Goal: Information Seeking & Learning: Learn about a topic

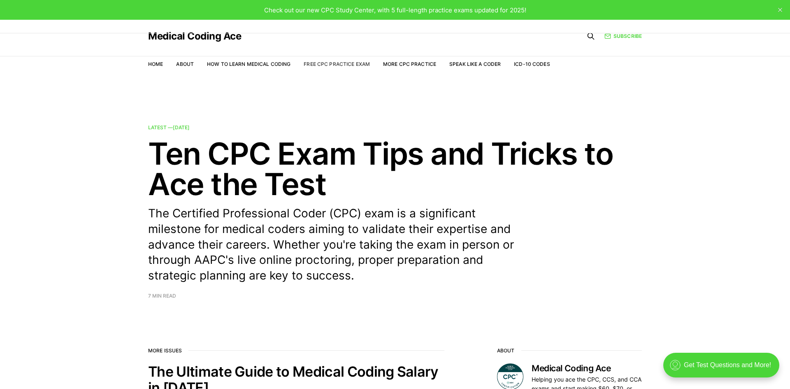
click at [318, 61] on link "Free CPC Practice Exam" at bounding box center [336, 64] width 66 height 6
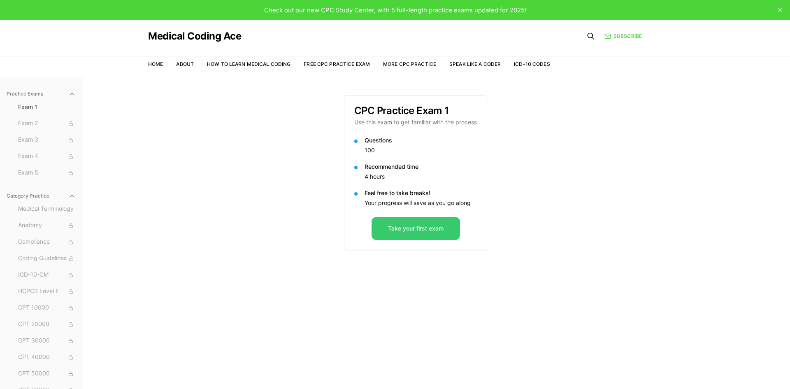
click at [399, 231] on button "Take your first exam" at bounding box center [415, 228] width 88 height 23
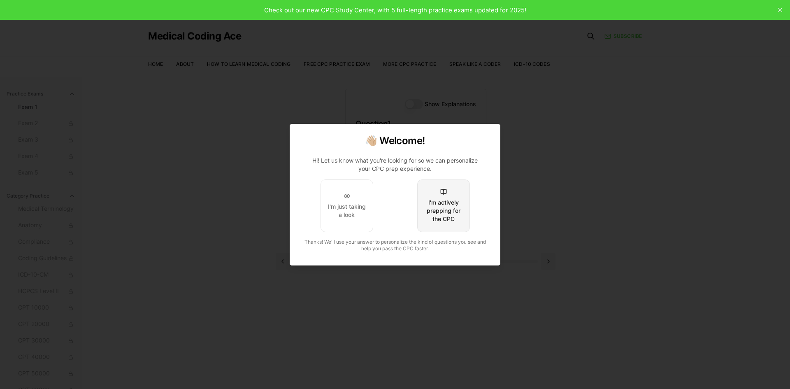
click at [439, 217] on div "I'm actively prepping for the CPC" at bounding box center [443, 210] width 39 height 25
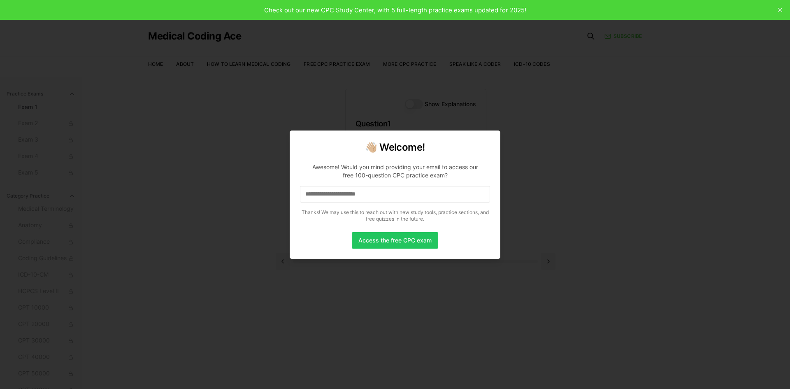
click at [380, 198] on input at bounding box center [395, 194] width 190 height 16
click at [334, 200] on input "*" at bounding box center [395, 194] width 190 height 16
click at [324, 196] on input "**" at bounding box center [395, 194] width 190 height 16
click at [364, 193] on input "***" at bounding box center [395, 194] width 190 height 16
click at [331, 195] on input "**" at bounding box center [395, 194] width 190 height 16
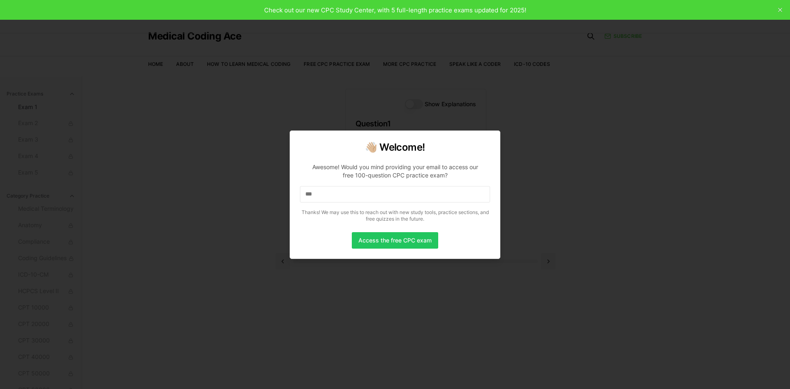
click at [331, 195] on input "***" at bounding box center [395, 194] width 190 height 16
click at [331, 195] on input "****" at bounding box center [395, 194] width 190 height 16
click at [331, 195] on input "*****" at bounding box center [395, 194] width 190 height 16
click at [331, 195] on input "******" at bounding box center [395, 194] width 190 height 16
click at [331, 195] on input "*******" at bounding box center [395, 194] width 190 height 16
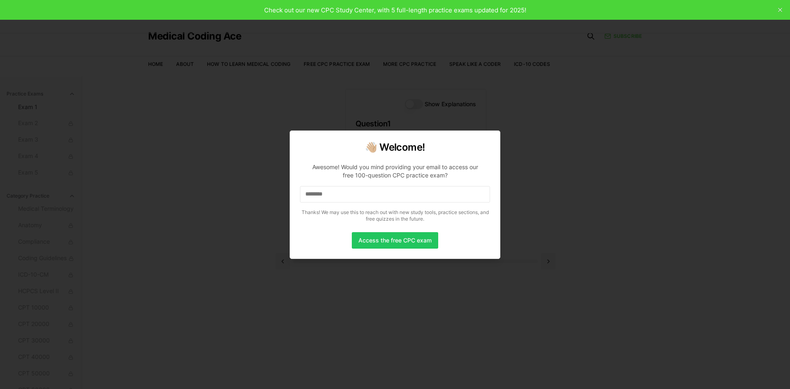
click at [331, 195] on input "********" at bounding box center [395, 194] width 190 height 16
click at [343, 194] on input "********" at bounding box center [395, 194] width 190 height 16
click at [343, 194] on input "*********" at bounding box center [395, 194] width 190 height 16
click at [407, 190] on input "**********" at bounding box center [395, 194] width 190 height 16
click at [388, 195] on input "*********" at bounding box center [395, 194] width 190 height 16
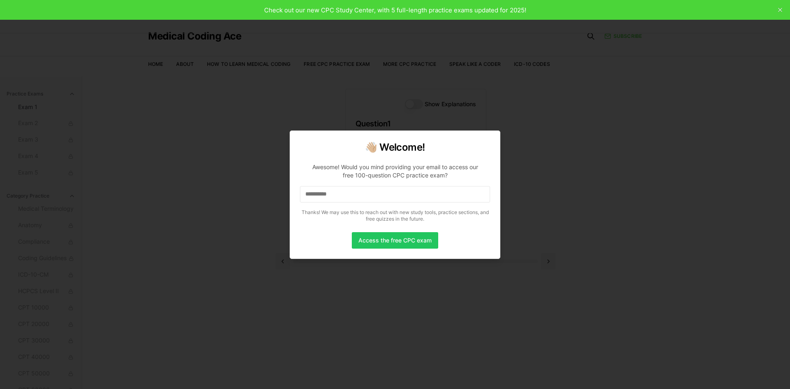
click at [388, 195] on input "**********" at bounding box center [395, 194] width 190 height 16
click at [387, 196] on input "**********" at bounding box center [395, 194] width 190 height 16
click at [389, 197] on input "**********" at bounding box center [395, 194] width 190 height 16
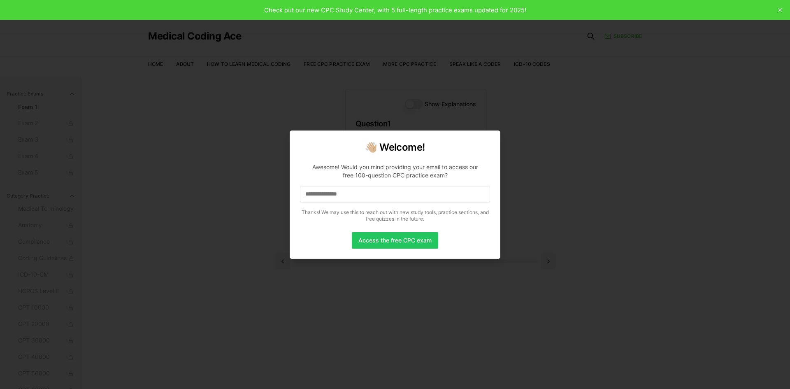
click at [389, 197] on input "**********" at bounding box center [395, 194] width 190 height 16
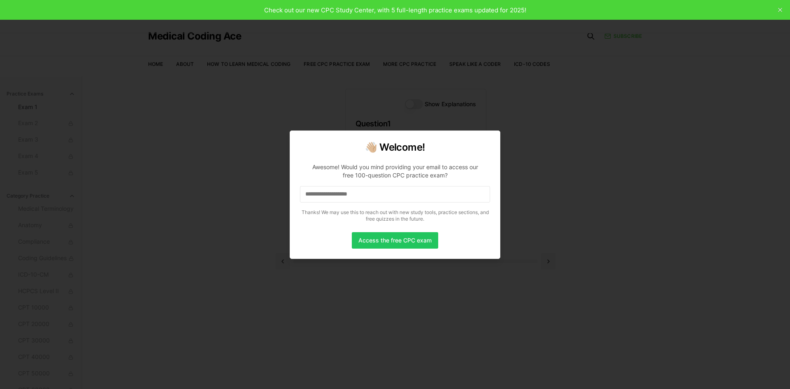
click at [389, 197] on input "**********" at bounding box center [395, 194] width 190 height 16
click at [401, 247] on button "Access the free CPC exam" at bounding box center [395, 240] width 86 height 16
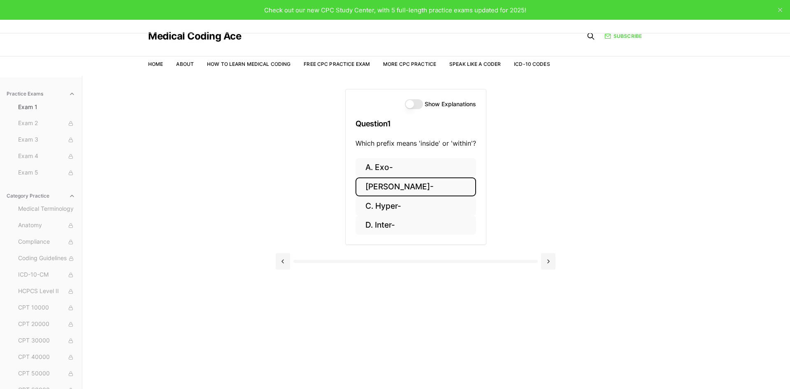
click at [383, 189] on button "B. Endo-" at bounding box center [415, 186] width 120 height 19
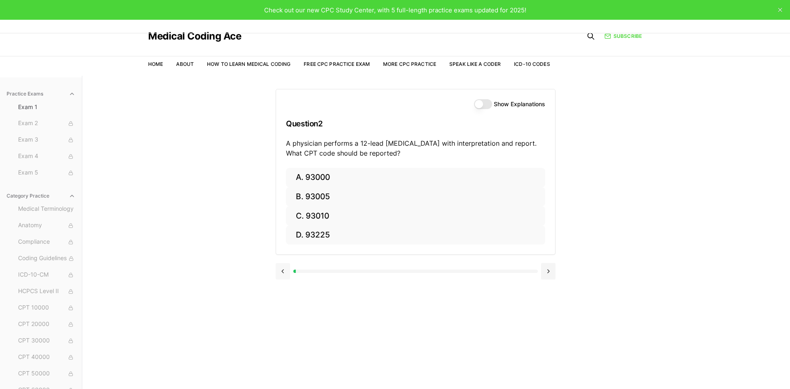
click at [284, 271] on button at bounding box center [283, 271] width 14 height 16
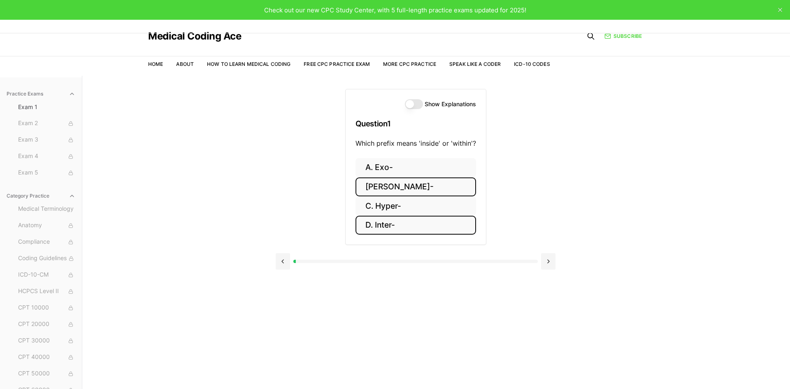
click at [364, 225] on button "D. Inter-" at bounding box center [415, 224] width 120 height 19
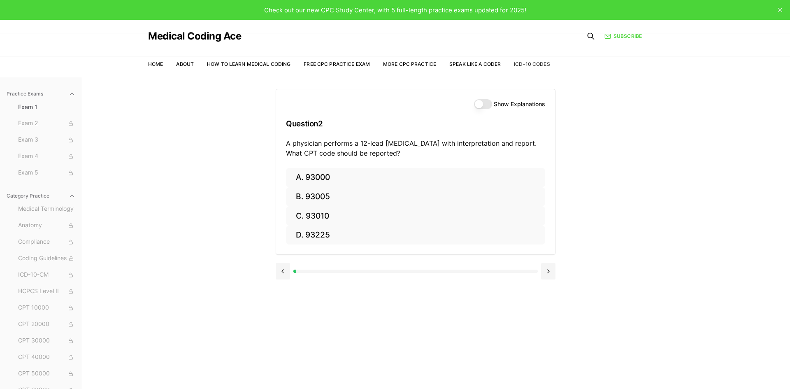
click at [535, 65] on link "ICD-10 Codes" at bounding box center [532, 64] width 36 height 6
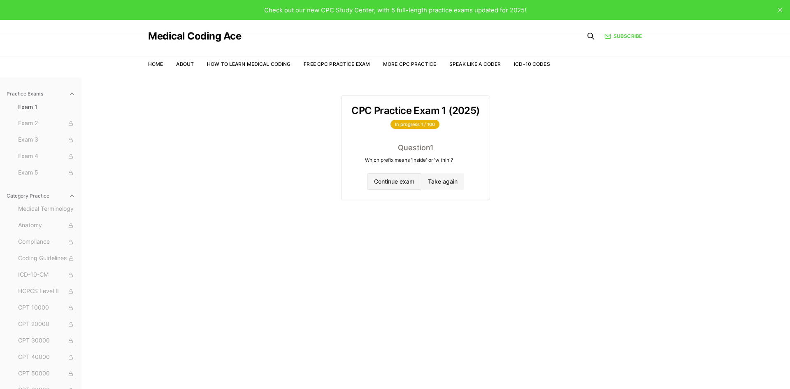
click at [407, 185] on button "Continue exam" at bounding box center [394, 181] width 54 height 16
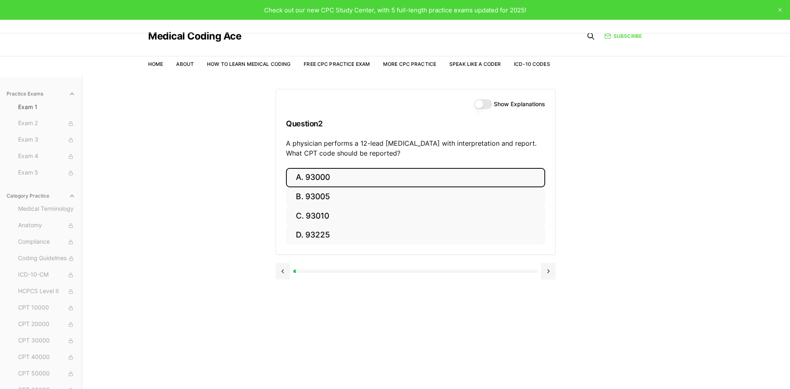
click at [320, 175] on button "A. 93000" at bounding box center [415, 177] width 259 height 19
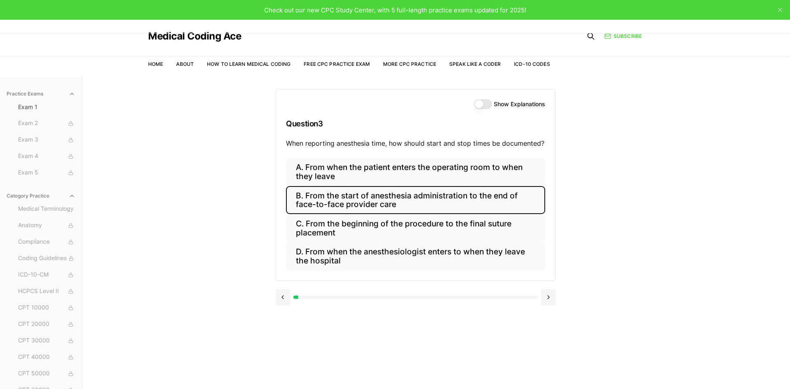
click at [401, 201] on button "B. From the start of anesthesia administration to the end of face-to-face provi…" at bounding box center [415, 200] width 259 height 28
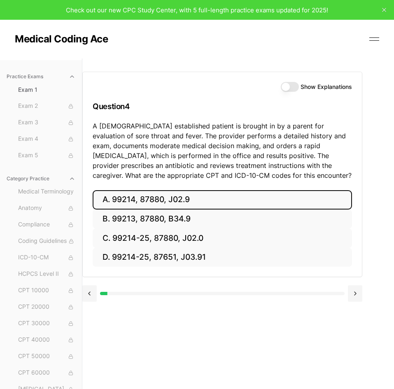
click at [231, 206] on button "A. 99214, 87880, J02.9" at bounding box center [222, 199] width 259 height 19
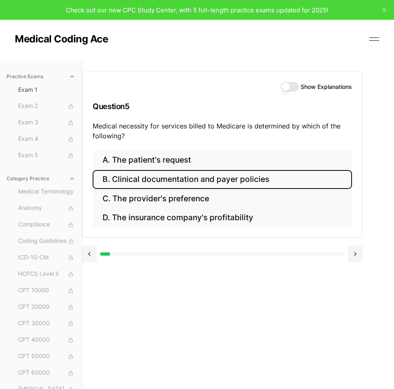
click at [216, 183] on button "B. Clinical documentation and payer policies" at bounding box center [222, 179] width 259 height 19
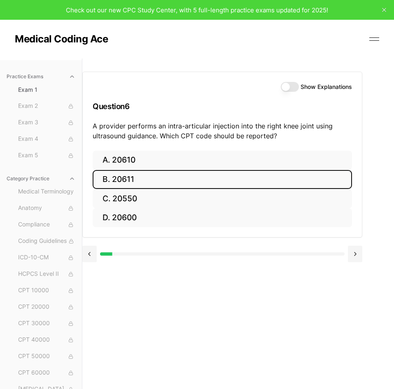
click at [125, 181] on button "B. 20611" at bounding box center [222, 179] width 259 height 19
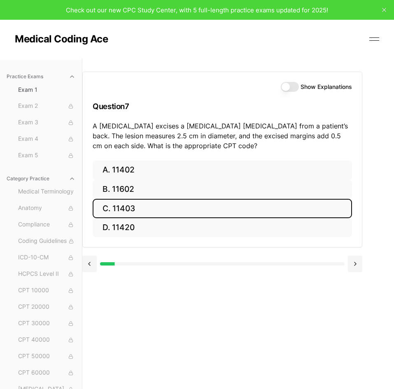
click at [144, 213] on button "C. 11403" at bounding box center [222, 208] width 259 height 19
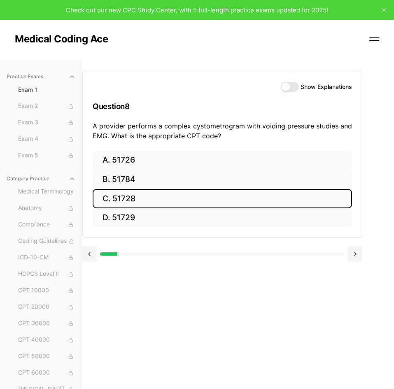
click at [211, 202] on button "C. 51728" at bounding box center [222, 198] width 259 height 19
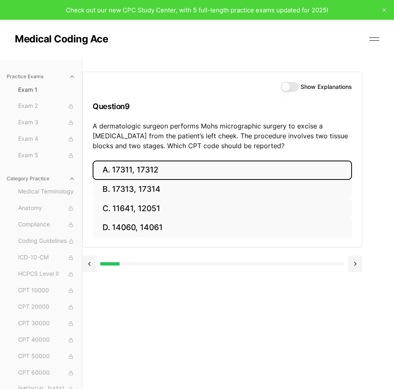
click at [306, 172] on button "A. 17311, 17312" at bounding box center [222, 169] width 259 height 19
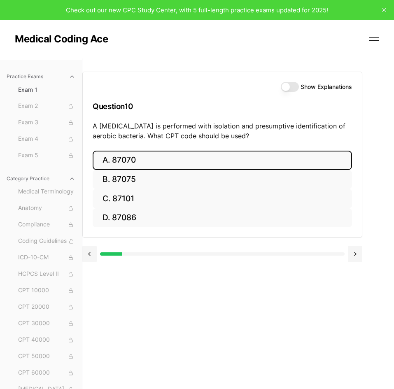
click at [151, 162] on button "A. 87070" at bounding box center [222, 159] width 259 height 19
click at [201, 163] on button "A. 63030" at bounding box center [222, 159] width 259 height 19
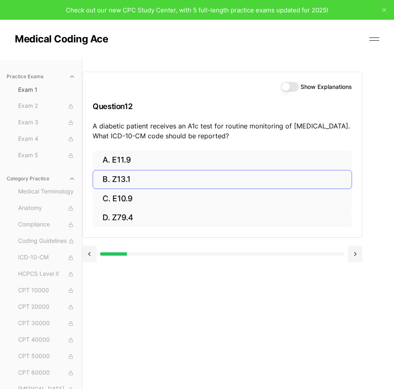
click at [124, 175] on button "B. Z13.1" at bounding box center [222, 179] width 259 height 19
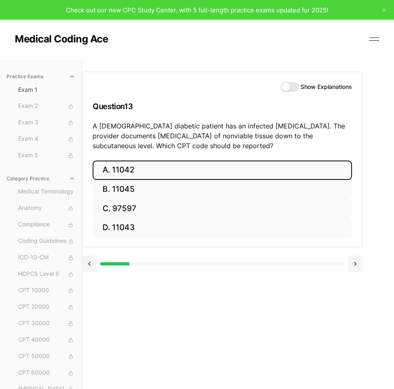
click at [171, 170] on button "A. 11042" at bounding box center [222, 169] width 259 height 19
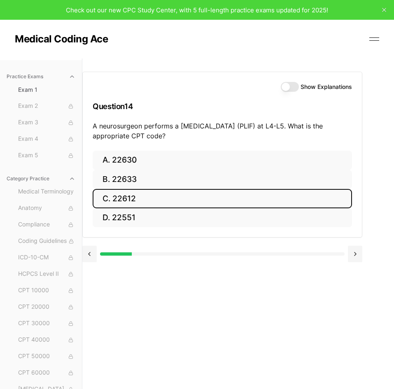
click at [153, 192] on button "C. 22612" at bounding box center [222, 198] width 259 height 19
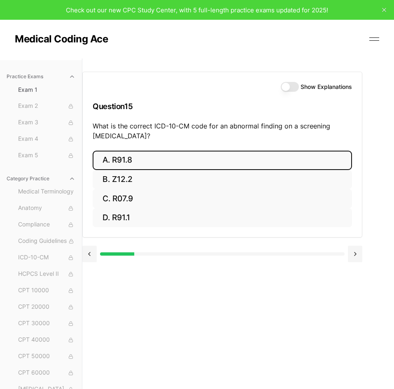
click at [230, 161] on button "A. R91.8" at bounding box center [222, 159] width 259 height 19
click at [173, 157] on button "A. 62270" at bounding box center [222, 159] width 259 height 19
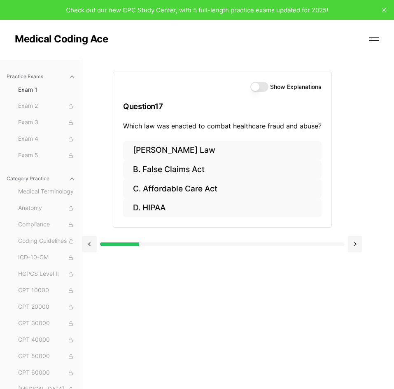
click at [351, 84] on div "Show Explanations Question 17 Which law was enacted to combat healthcare fraud …" at bounding box center [222, 158] width 280 height 200
click at [123, 126] on div "Show Explanations Question 17 Which law was enacted to combat healthcare fraud …" at bounding box center [222, 106] width 218 height 69
click at [319, 126] on p "Which law was enacted to combat healthcare fraud and abuse?" at bounding box center [222, 126] width 198 height 10
click at [136, 126] on p "Which law was enacted to combat healthcare fraud and abuse?" at bounding box center [222, 126] width 198 height 10
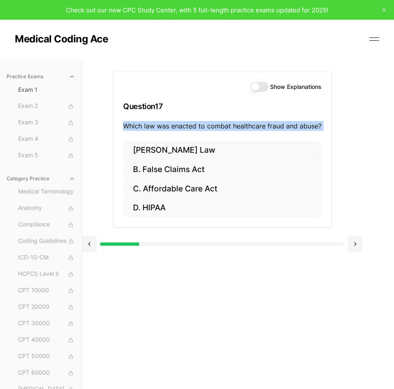
drag, startPoint x: 136, startPoint y: 126, endPoint x: 330, endPoint y: 132, distance: 193.8
click at [330, 132] on div "Show Explanations Question 17 Which law was enacted to combat healthcare fraud …" at bounding box center [222, 106] width 218 height 69
copy p "Which law was enacted to combat healthcare fraud and abuse?"
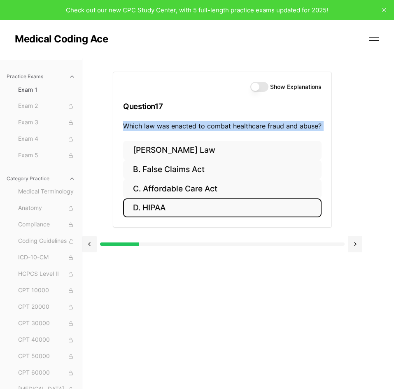
click at [219, 214] on button "D. HIPAA" at bounding box center [222, 207] width 198 height 19
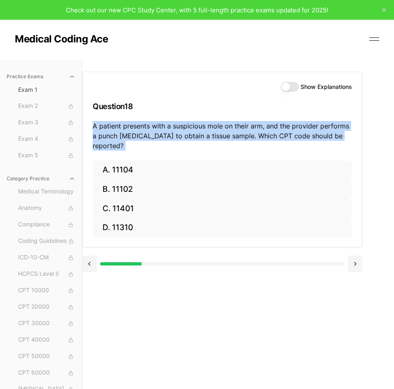
click at [304, 50] on div "Medical Coding Ace Home About How to Learn Medical Coding Free CPC Practice Exa…" at bounding box center [197, 39] width 364 height 39
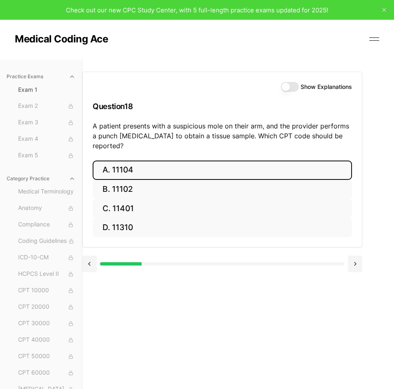
click at [170, 162] on button "A. 11104" at bounding box center [222, 169] width 259 height 19
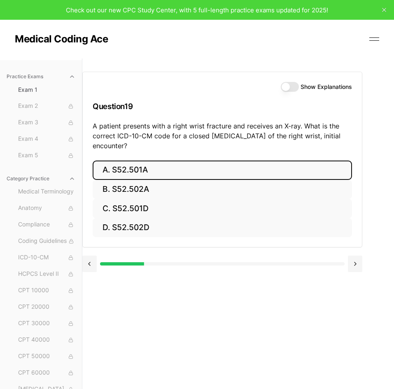
click at [333, 166] on button "A. S52.501A" at bounding box center [222, 169] width 259 height 19
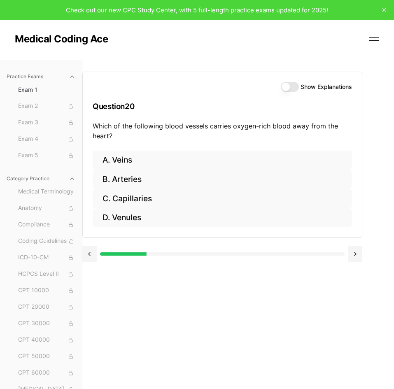
click at [258, 125] on p "Which of the following blood vessels carries oxygen-rich blood away from the he…" at bounding box center [222, 131] width 259 height 20
click at [239, 126] on p "Which of the following blood vessels carries oxygen-rich blood away from the he…" at bounding box center [222, 131] width 259 height 20
copy p "oxygen-rich blood away from the heart"
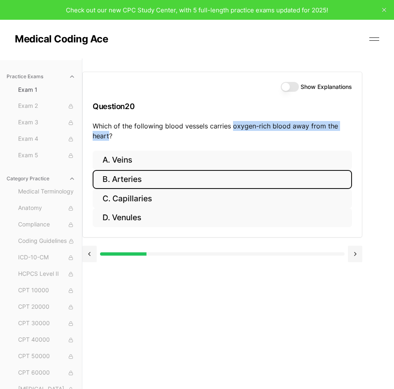
click at [201, 179] on button "B. Arteries" at bounding box center [222, 179] width 259 height 19
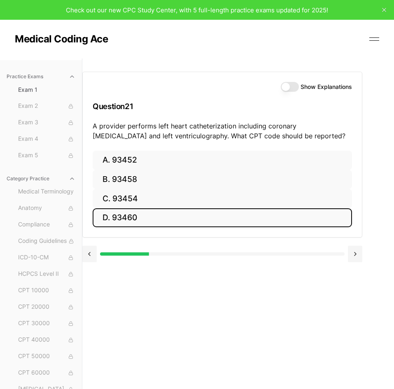
click at [188, 220] on button "D. 93460" at bounding box center [222, 217] width 259 height 19
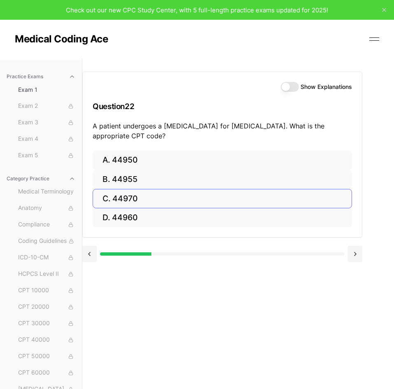
click at [134, 194] on button "C. 44970" at bounding box center [222, 198] width 259 height 19
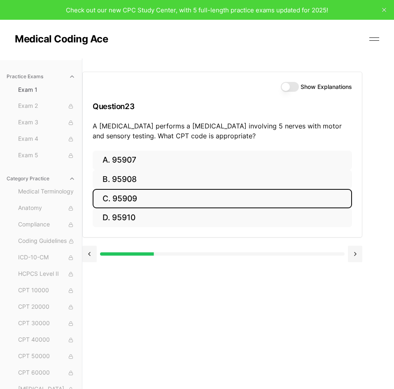
click at [180, 192] on button "C. 95909" at bounding box center [222, 198] width 259 height 19
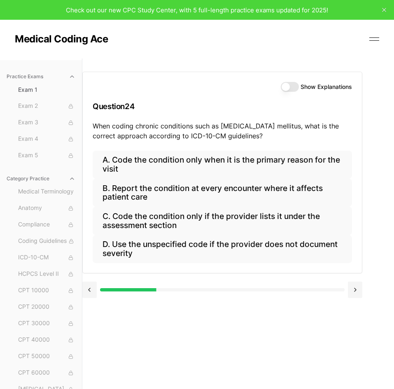
click at [286, 89] on button "Show Explanations" at bounding box center [289, 87] width 18 height 10
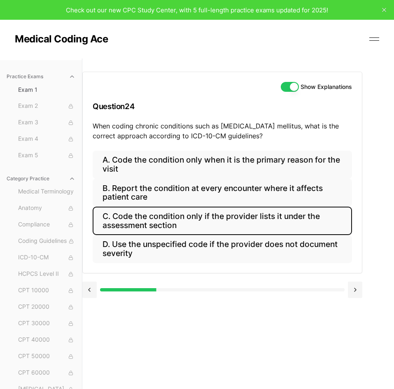
click at [208, 217] on button "C. Code the condition only if the provider lists it under the assessment section" at bounding box center [222, 220] width 259 height 28
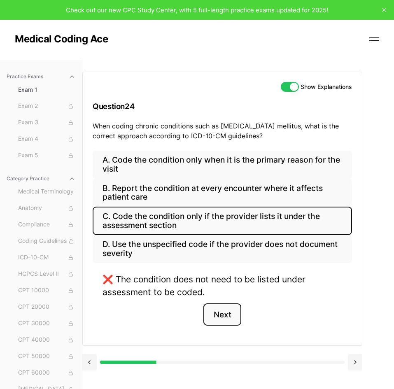
click at [213, 312] on button "Next" at bounding box center [221, 314] width 37 height 22
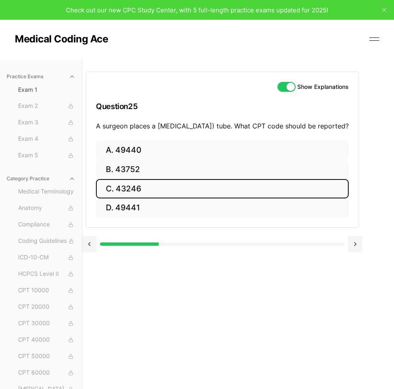
click at [183, 198] on button "C. 43246" at bounding box center [222, 188] width 252 height 19
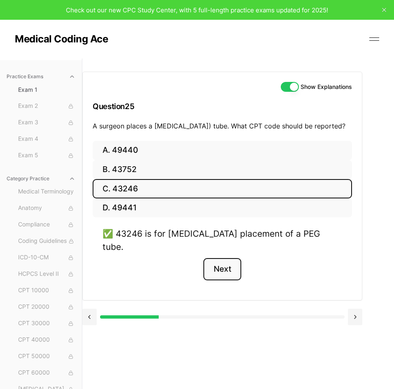
click at [219, 263] on button "Next" at bounding box center [221, 269] width 37 height 22
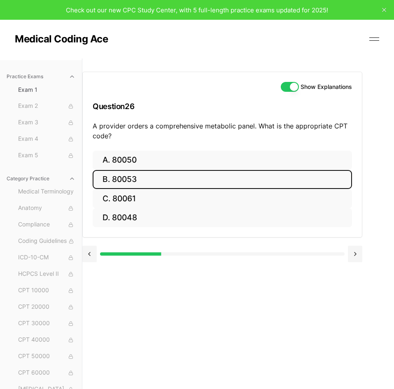
click at [331, 173] on button "B. 80053" at bounding box center [222, 179] width 259 height 19
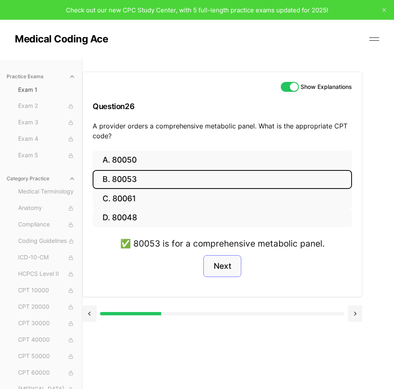
click at [234, 270] on button "Next" at bounding box center [221, 266] width 37 height 22
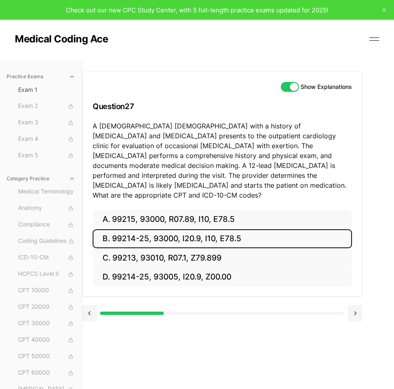
click at [220, 229] on button "B. 99214-25, 93000, I20.9, I10, E78.5" at bounding box center [222, 238] width 259 height 19
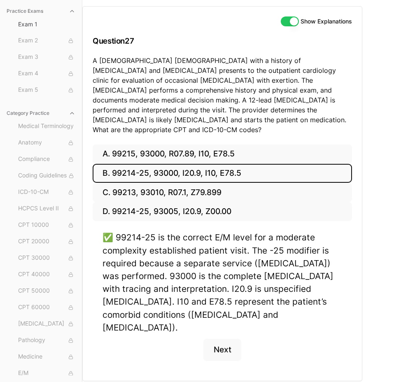
scroll to position [66, 0]
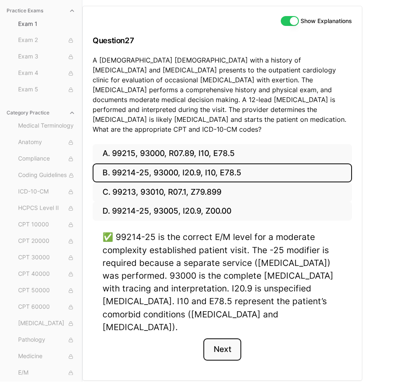
click at [211, 338] on button "Next" at bounding box center [221, 349] width 37 height 22
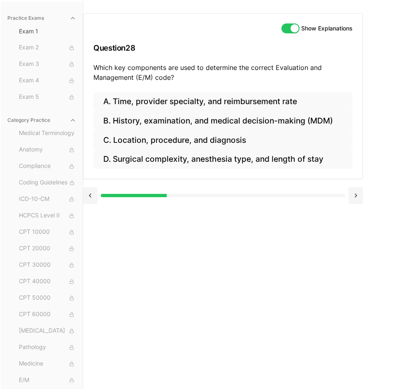
scroll to position [58, 0]
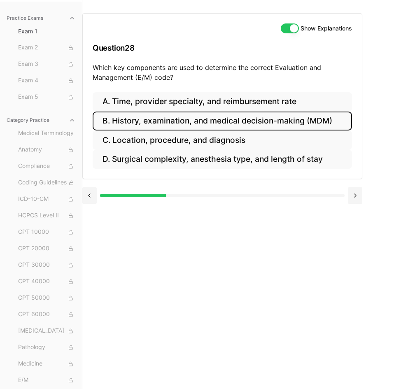
click at [199, 120] on button "B. History, examination, and medical decision-making (MDM)" at bounding box center [222, 120] width 259 height 19
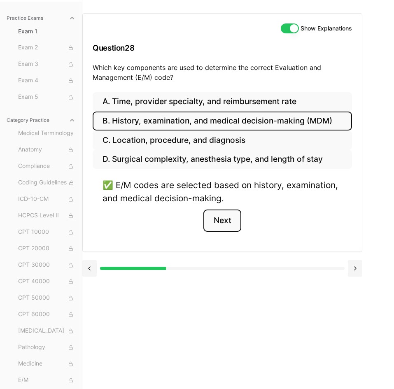
click at [219, 218] on button "Next" at bounding box center [221, 220] width 37 height 22
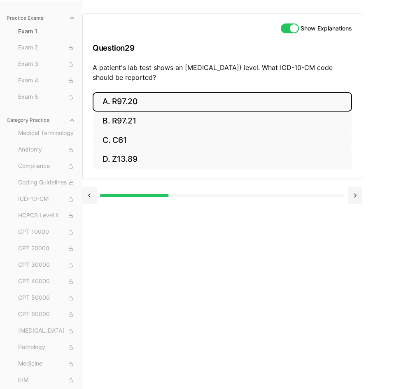
click at [143, 103] on button "A. R97.20" at bounding box center [222, 101] width 259 height 19
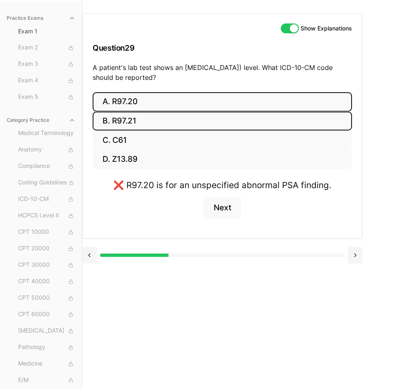
click at [141, 119] on button "B. R97.21" at bounding box center [222, 120] width 259 height 19
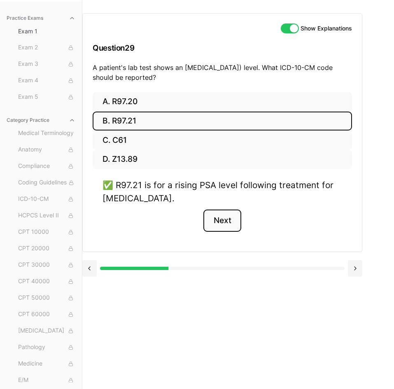
click at [227, 222] on button "Next" at bounding box center [221, 220] width 37 height 22
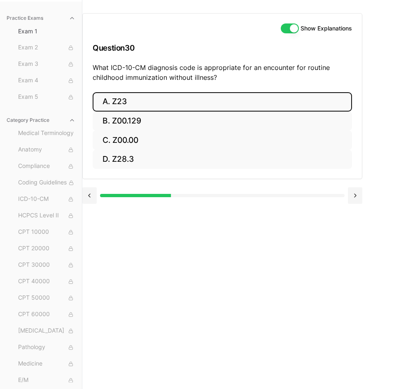
click at [128, 108] on button "A. Z23" at bounding box center [222, 101] width 259 height 19
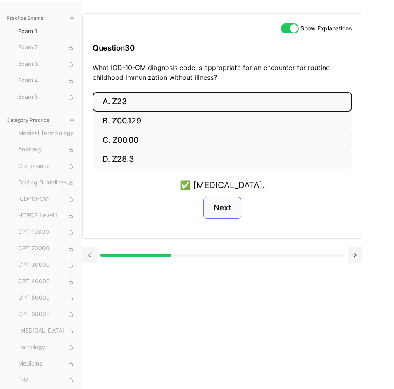
click at [210, 201] on button "Next" at bounding box center [221, 208] width 37 height 22
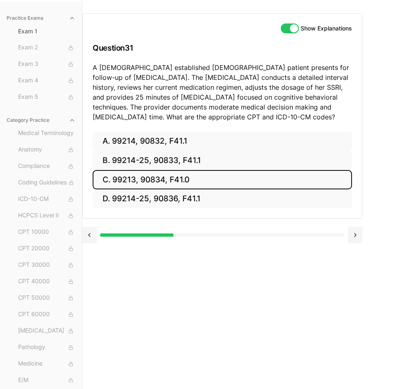
click at [313, 179] on button "C. 99213, 90834, F41.0" at bounding box center [222, 179] width 259 height 19
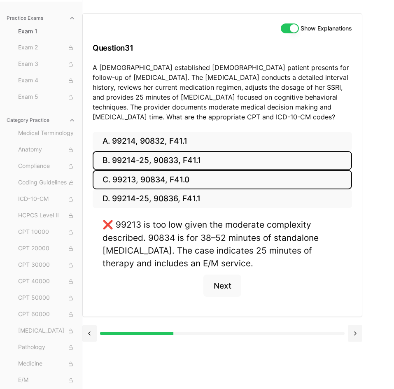
click at [259, 164] on button "B. 99214-25, 90833, F41.1" at bounding box center [222, 160] width 259 height 19
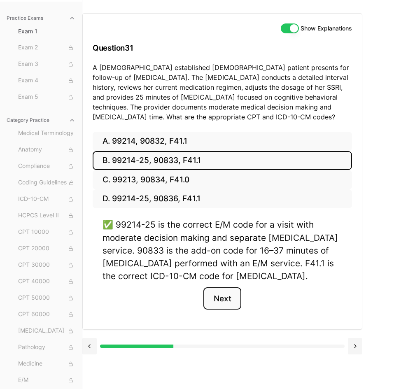
click at [215, 294] on button "Next" at bounding box center [221, 298] width 37 height 22
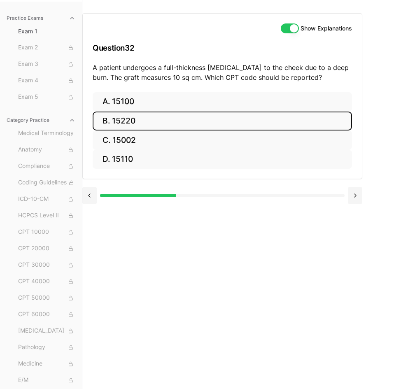
click at [111, 126] on button "B. 15220" at bounding box center [222, 120] width 259 height 19
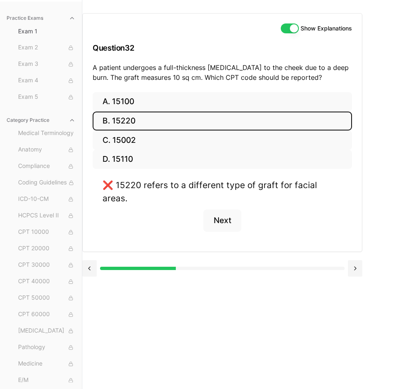
click at [111, 126] on button "B. 15220" at bounding box center [222, 120] width 259 height 19
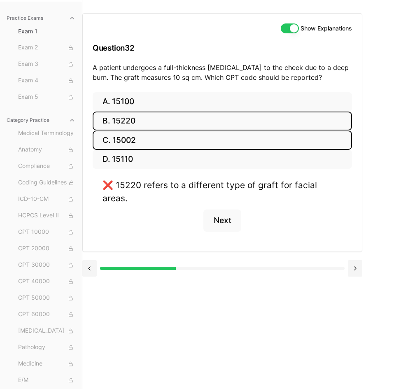
click at [291, 134] on button "C. 15002" at bounding box center [222, 139] width 259 height 19
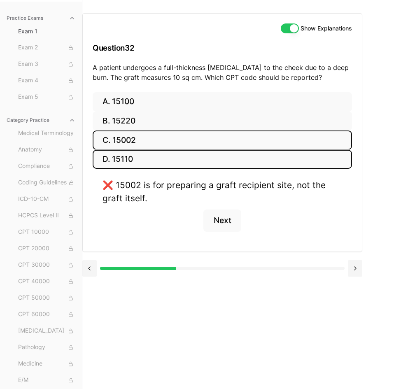
click at [290, 151] on button "D. 15110" at bounding box center [222, 159] width 259 height 19
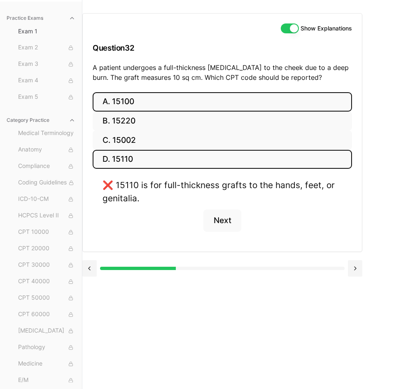
click at [256, 107] on button "A. 15100" at bounding box center [222, 101] width 259 height 19
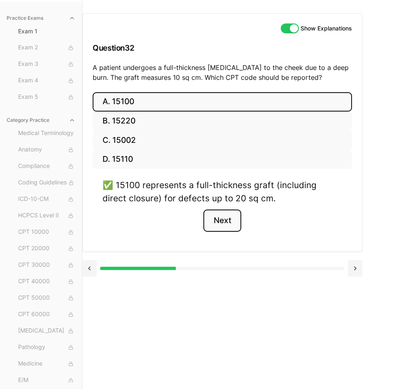
click at [227, 222] on button "Next" at bounding box center [221, 220] width 37 height 22
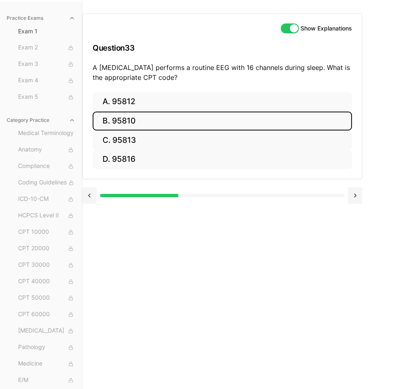
click at [271, 126] on button "B. 95810" at bounding box center [222, 120] width 259 height 19
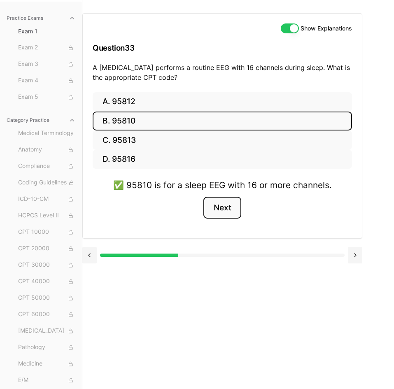
click at [232, 215] on button "Next" at bounding box center [221, 208] width 37 height 22
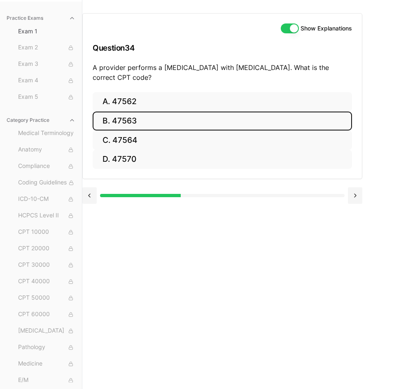
click at [289, 120] on button "B. 47563" at bounding box center [222, 120] width 259 height 19
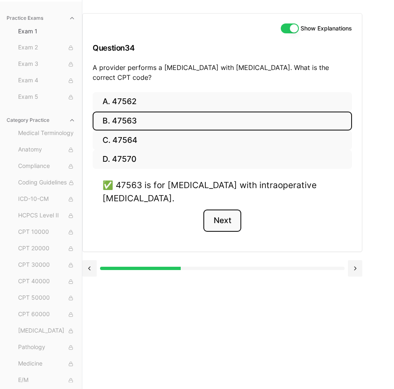
click at [220, 219] on button "Next" at bounding box center [221, 220] width 37 height 22
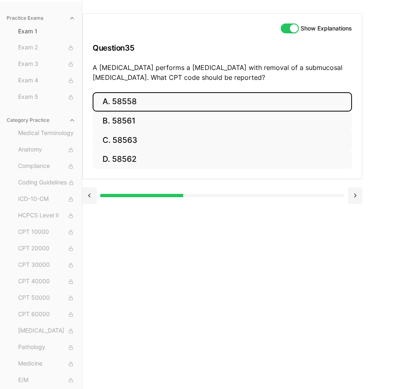
click at [327, 110] on button "A. 58558" at bounding box center [222, 101] width 259 height 19
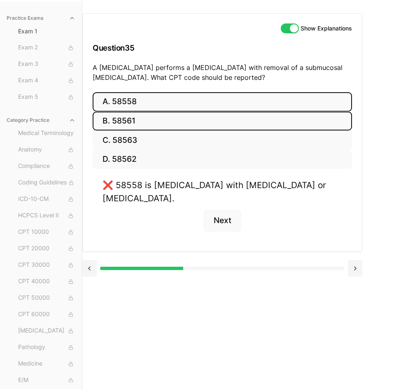
click at [320, 115] on button "B. 58561" at bounding box center [222, 120] width 259 height 19
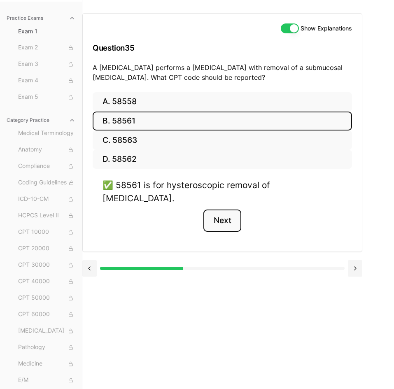
click at [221, 209] on button "Next" at bounding box center [221, 220] width 37 height 22
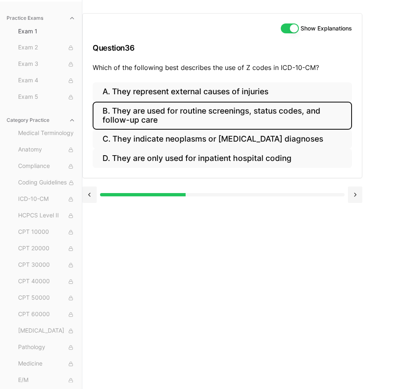
click at [208, 117] on button "B. They are used for routine screenings, status codes, and follow-up care" at bounding box center [222, 116] width 259 height 28
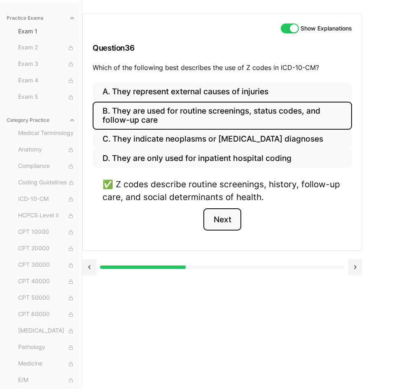
click at [215, 218] on button "Next" at bounding box center [221, 219] width 37 height 22
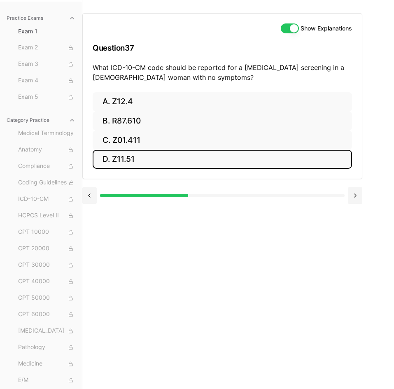
click at [245, 163] on button "D. Z11.51" at bounding box center [222, 159] width 259 height 19
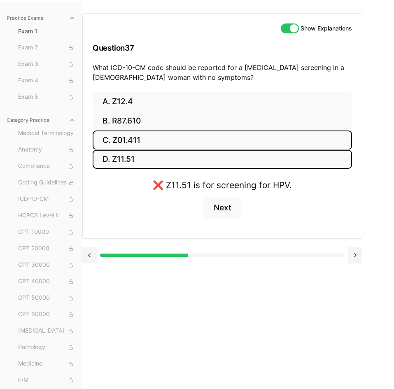
click at [236, 146] on button "C. Z01.411" at bounding box center [222, 139] width 259 height 19
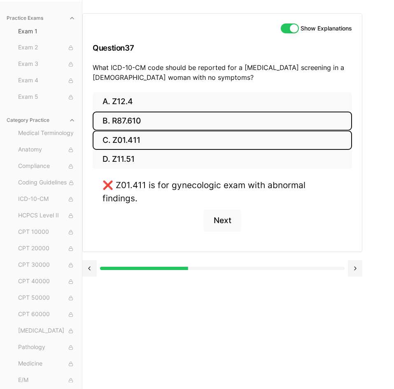
click at [220, 121] on button "B. R87.610" at bounding box center [222, 120] width 259 height 19
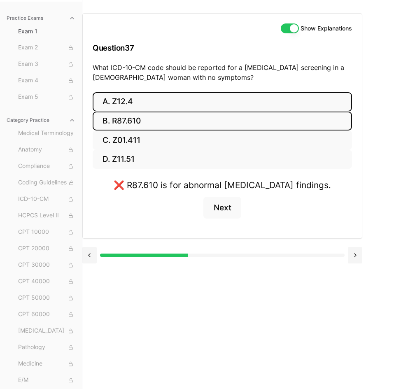
click at [212, 103] on button "A. Z12.4" at bounding box center [222, 101] width 259 height 19
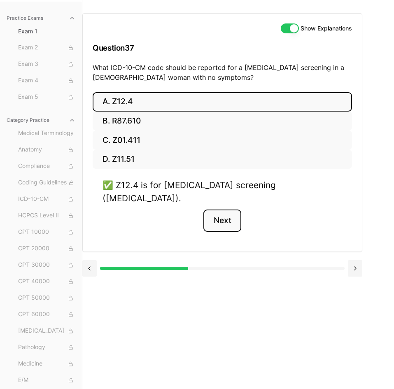
click at [228, 211] on button "Next" at bounding box center [221, 220] width 37 height 22
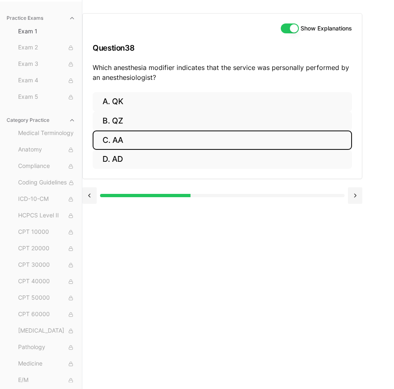
click at [178, 139] on button "C. AA" at bounding box center [222, 139] width 259 height 19
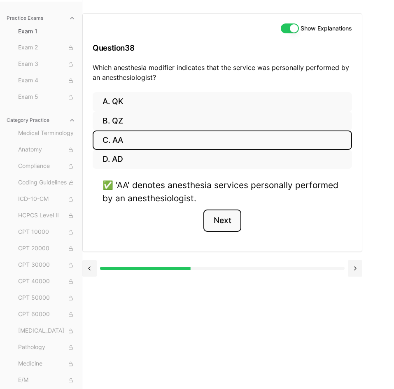
click at [227, 221] on button "Next" at bounding box center [221, 220] width 37 height 22
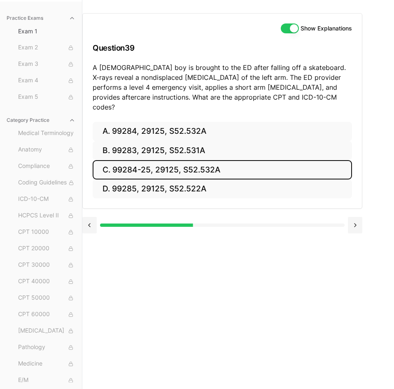
click at [144, 160] on button "C. 99284-25, 29125, S52.532A" at bounding box center [222, 169] width 259 height 19
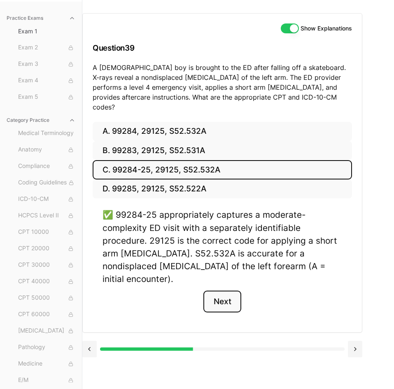
click at [225, 290] on button "Next" at bounding box center [221, 301] width 37 height 22
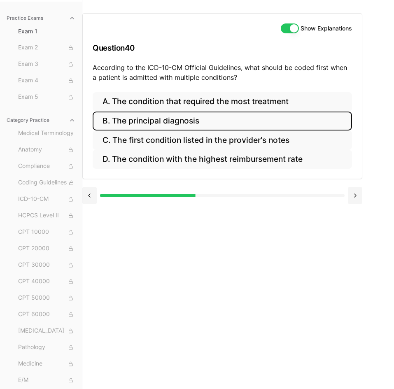
click at [195, 118] on button "B. The principal diagnosis" at bounding box center [222, 120] width 259 height 19
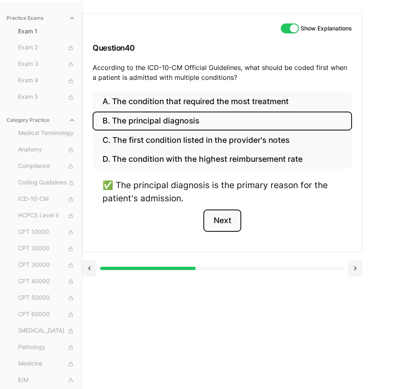
click at [224, 214] on button "Next" at bounding box center [221, 220] width 37 height 22
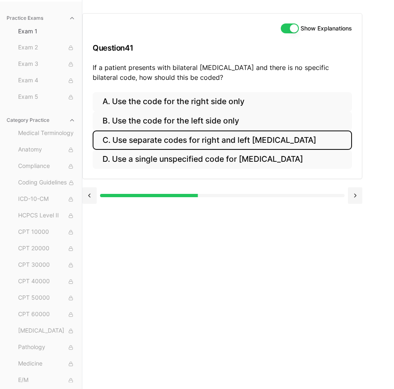
click at [229, 146] on button "C. Use separate codes for right and left [MEDICAL_DATA]" at bounding box center [222, 139] width 259 height 19
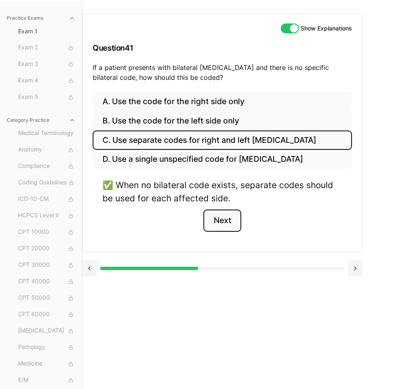
click at [210, 222] on button "Next" at bounding box center [221, 220] width 37 height 22
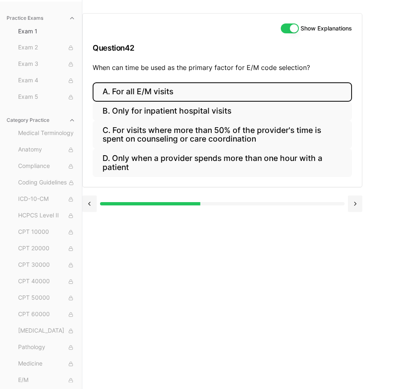
click at [145, 95] on button "A. For all E/M visits" at bounding box center [222, 91] width 259 height 19
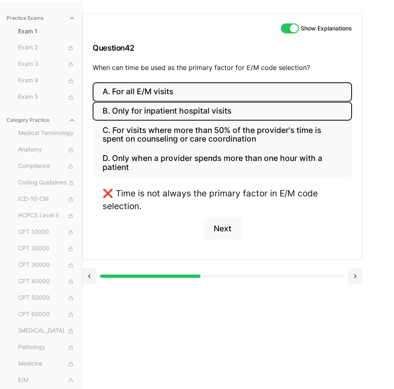
click at [154, 118] on button "B. Only for inpatient hospital visits" at bounding box center [222, 111] width 259 height 19
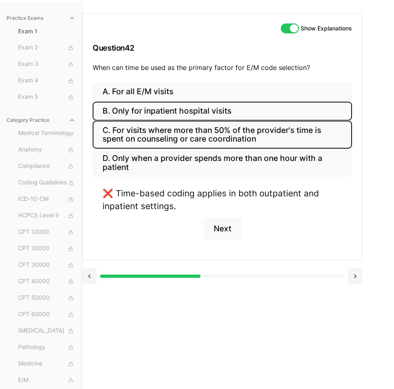
click at [161, 137] on button "C. For visits where more than 50% of the provider's time is spent on counseling…" at bounding box center [222, 134] width 259 height 28
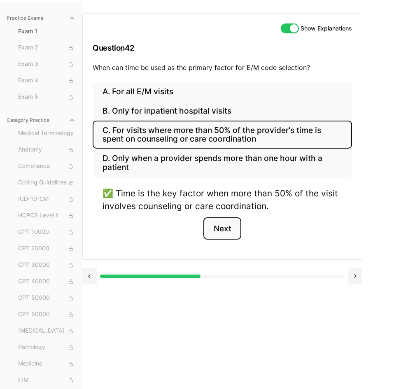
click at [210, 225] on button "Next" at bounding box center [221, 228] width 37 height 22
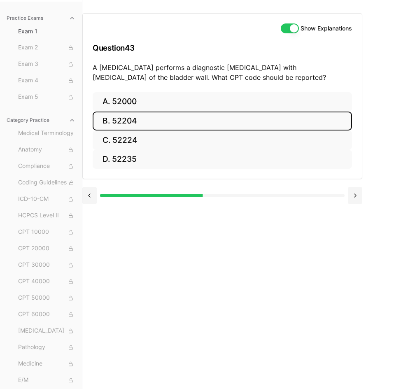
click at [222, 114] on button "B. 52204" at bounding box center [222, 120] width 259 height 19
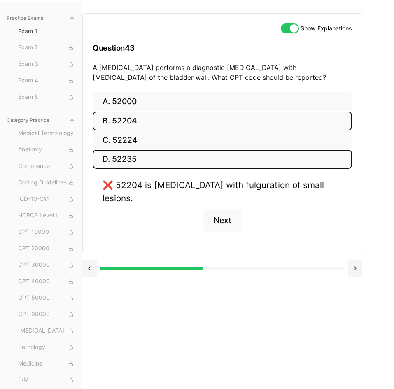
click at [216, 157] on button "D. 52235" at bounding box center [222, 159] width 259 height 19
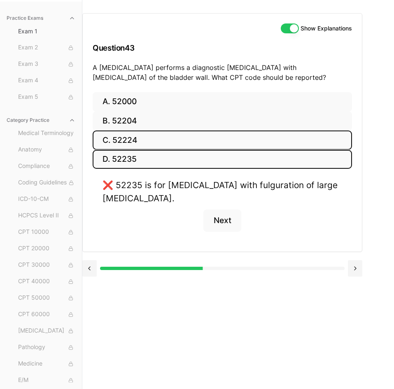
click at [198, 141] on button "C. 52224" at bounding box center [222, 139] width 259 height 19
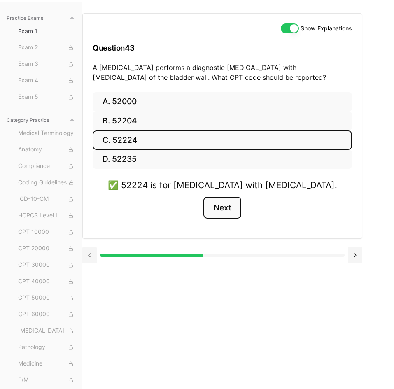
click at [222, 213] on button "Next" at bounding box center [221, 208] width 37 height 22
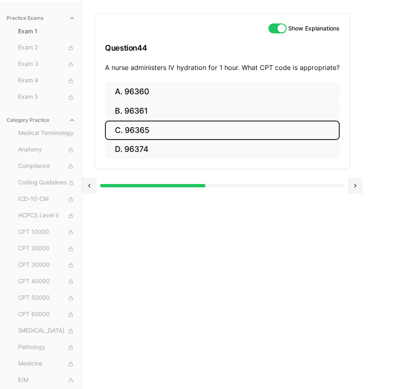
click at [222, 135] on button "C. 96365" at bounding box center [222, 129] width 234 height 19
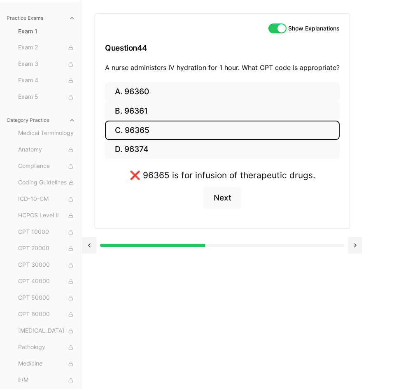
click at [222, 135] on button "C. 96365" at bounding box center [222, 129] width 234 height 19
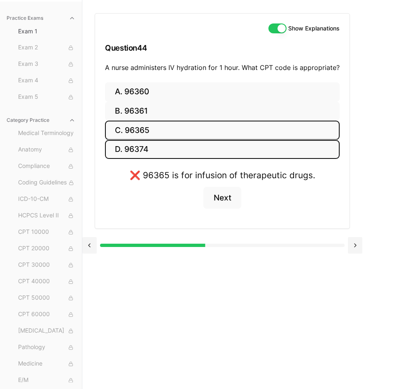
click at [220, 153] on button "D. 96374" at bounding box center [222, 149] width 234 height 19
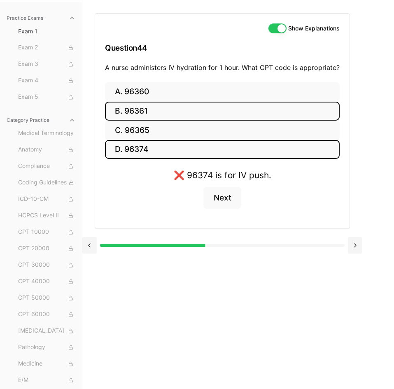
click at [195, 119] on button "B. 96361" at bounding box center [222, 111] width 234 height 19
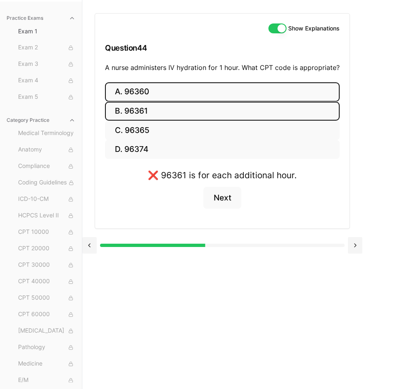
click at [191, 93] on button "A. 96360" at bounding box center [222, 91] width 234 height 19
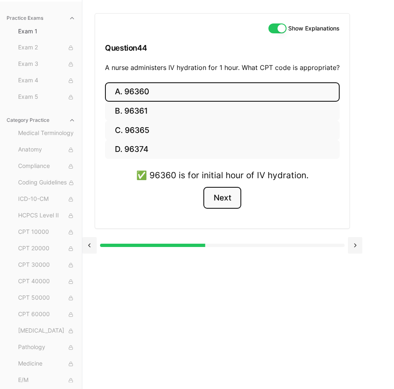
click at [214, 205] on button "Next" at bounding box center [221, 198] width 37 height 22
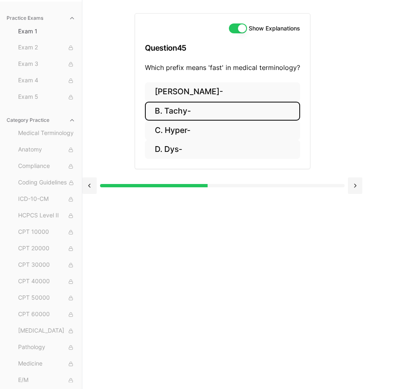
click at [199, 117] on button "B. Tachy-" at bounding box center [222, 111] width 155 height 19
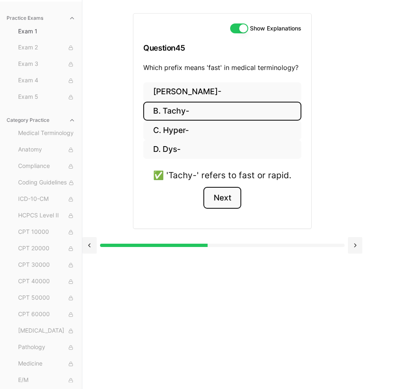
click at [228, 204] on button "Next" at bounding box center [221, 198] width 37 height 22
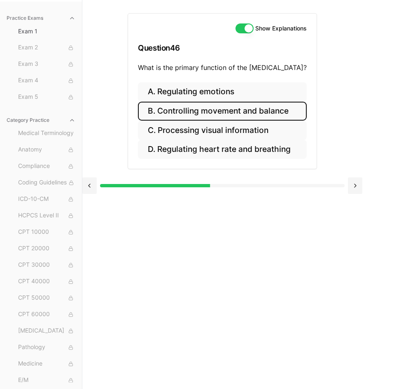
click at [226, 104] on button "B. Controlling movement and balance" at bounding box center [222, 111] width 169 height 19
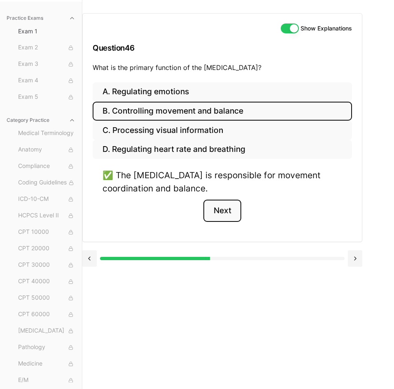
click at [229, 207] on button "Next" at bounding box center [221, 210] width 37 height 22
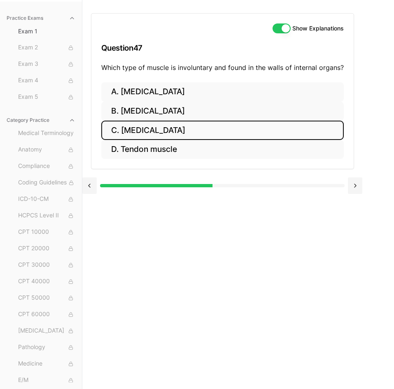
click at [200, 126] on button "C. [MEDICAL_DATA]" at bounding box center [222, 129] width 242 height 19
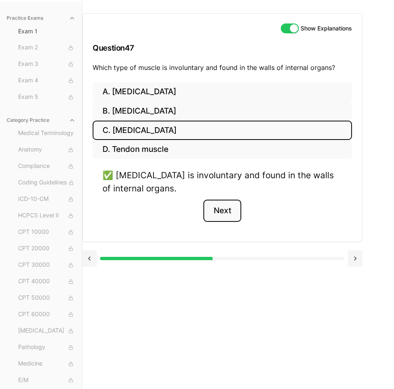
click at [220, 207] on button "Next" at bounding box center [221, 210] width 37 height 22
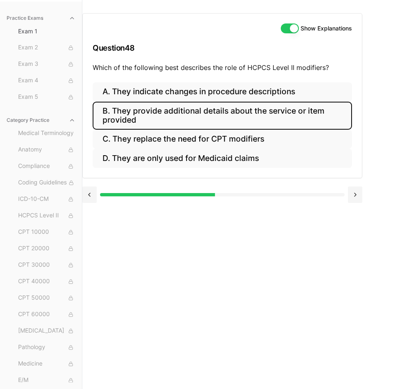
click at [229, 120] on button "B. They provide additional details about the service or item provided" at bounding box center [222, 116] width 259 height 28
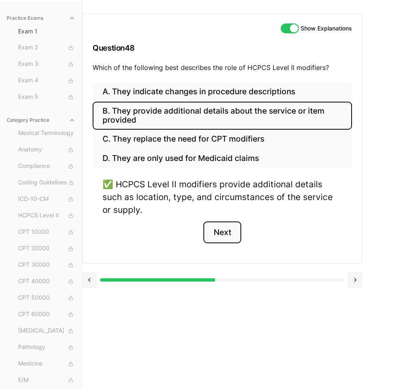
click at [222, 227] on button "Next" at bounding box center [221, 232] width 37 height 22
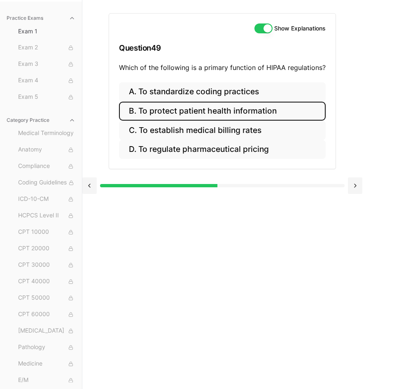
click at [214, 115] on button "B. To protect patient health information" at bounding box center [222, 111] width 206 height 19
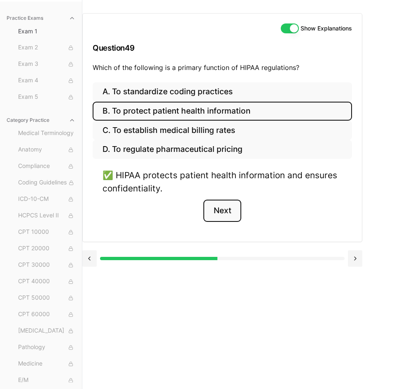
click at [228, 207] on button "Next" at bounding box center [221, 210] width 37 height 22
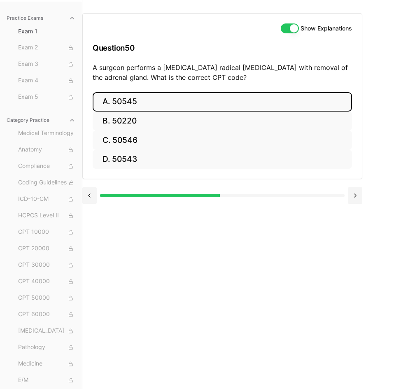
click at [269, 102] on button "A. 50545" at bounding box center [222, 101] width 259 height 19
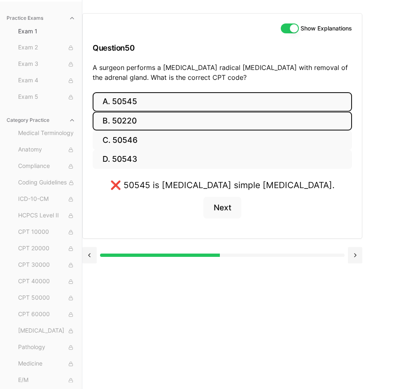
click at [268, 122] on button "B. 50220" at bounding box center [222, 120] width 259 height 19
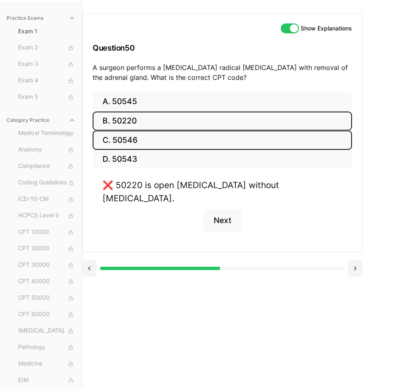
click at [268, 137] on button "C. 50546" at bounding box center [222, 139] width 259 height 19
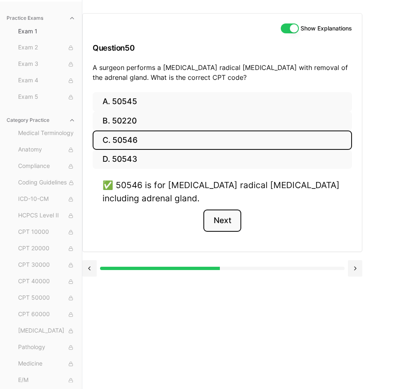
click at [230, 214] on button "Next" at bounding box center [221, 220] width 37 height 22
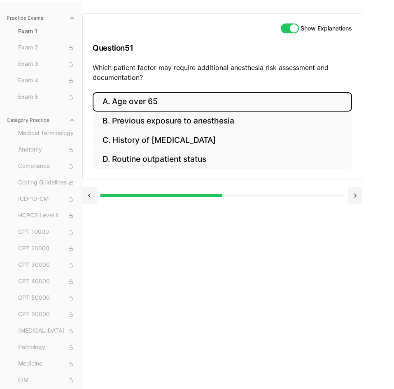
click at [174, 97] on button "A. Age over 65" at bounding box center [222, 101] width 259 height 19
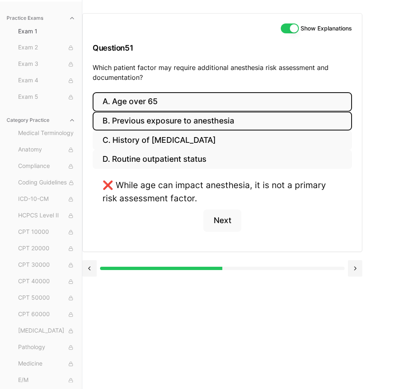
click at [176, 115] on button "B. Previous exposure to anesthesia" at bounding box center [222, 120] width 259 height 19
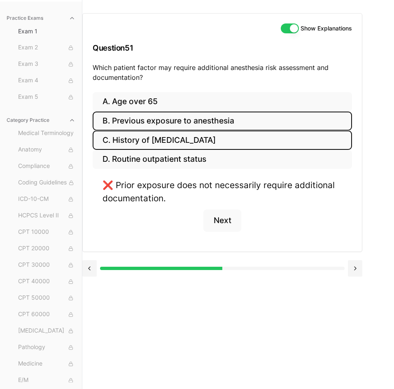
click at [179, 140] on button "C. History of [MEDICAL_DATA]" at bounding box center [222, 139] width 259 height 19
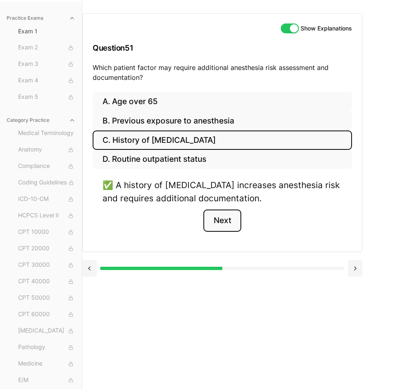
click at [230, 222] on button "Next" at bounding box center [221, 220] width 37 height 22
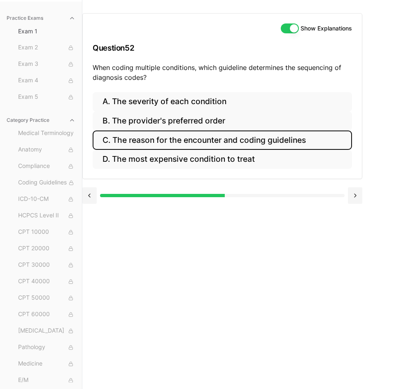
click at [213, 142] on button "C. The reason for the encounter and coding guidelines" at bounding box center [222, 139] width 259 height 19
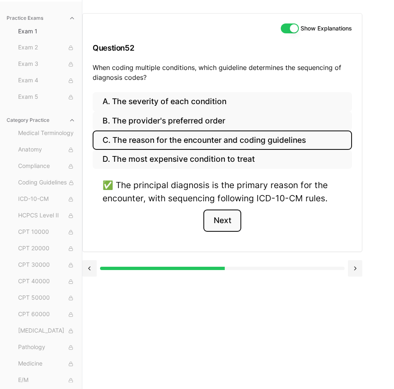
click at [218, 216] on button "Next" at bounding box center [221, 220] width 37 height 22
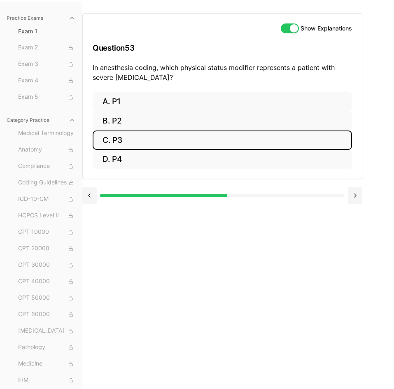
click at [135, 139] on button "C. P3" at bounding box center [222, 139] width 259 height 19
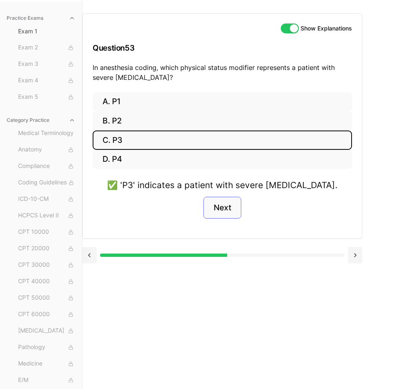
click at [227, 208] on button "Next" at bounding box center [221, 208] width 37 height 22
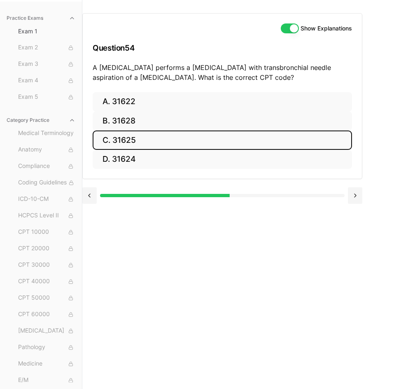
click at [248, 141] on button "C. 31625" at bounding box center [222, 139] width 259 height 19
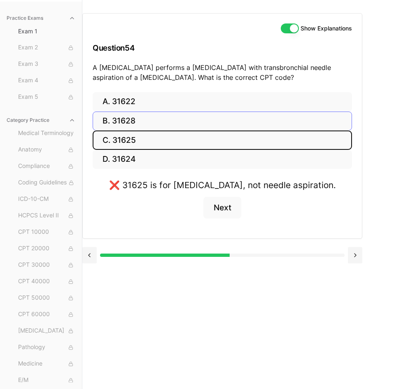
click at [218, 122] on button "B. 31628" at bounding box center [222, 120] width 259 height 19
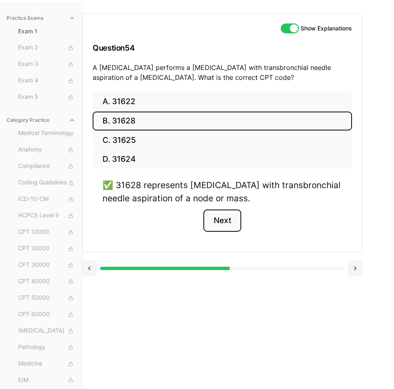
click at [235, 219] on button "Next" at bounding box center [221, 220] width 37 height 22
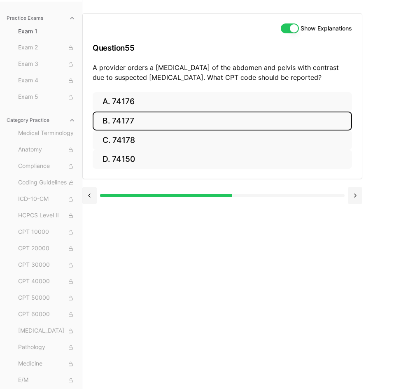
click at [162, 121] on button "B. 74177" at bounding box center [222, 120] width 259 height 19
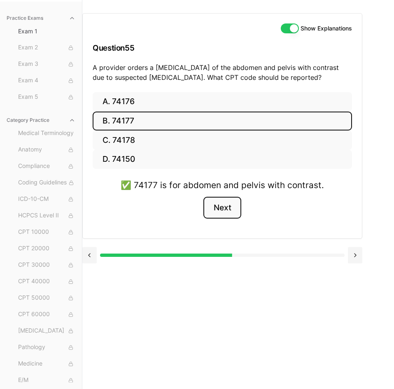
click at [217, 215] on button "Next" at bounding box center [221, 208] width 37 height 22
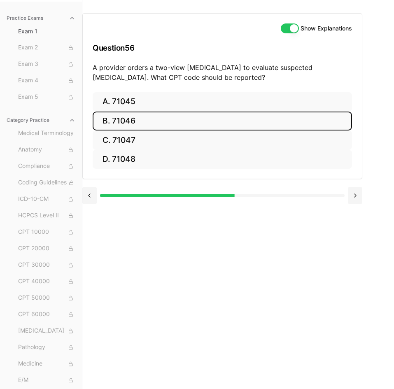
click at [332, 123] on button "B. 71046" at bounding box center [222, 120] width 259 height 19
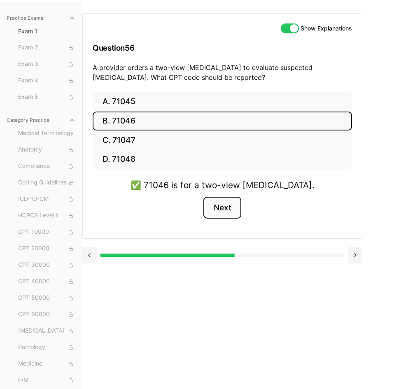
click at [212, 208] on button "Next" at bounding box center [221, 208] width 37 height 22
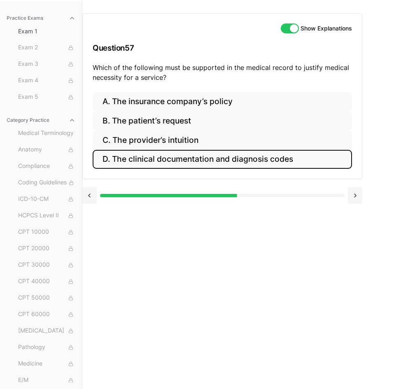
click at [234, 164] on button "D. The clinical documentation and diagnosis codes" at bounding box center [222, 159] width 259 height 19
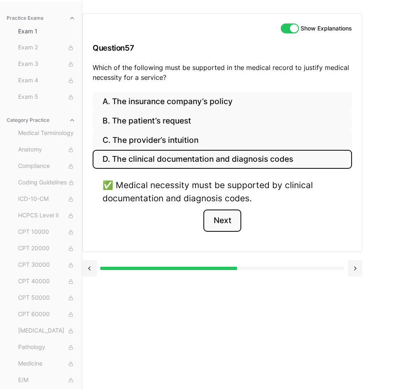
click at [222, 226] on button "Next" at bounding box center [221, 220] width 37 height 22
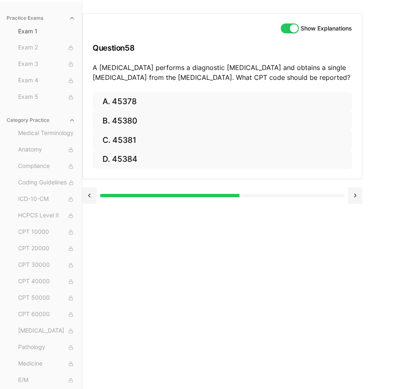
click at [222, 226] on div "Show Explanations Question 58 A [MEDICAL_DATA] performs a diagnostic [MEDICAL_D…" at bounding box center [242, 194] width 321 height 389
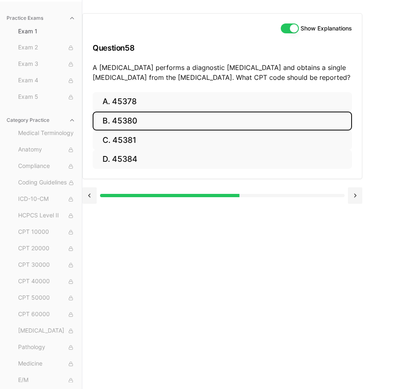
click at [309, 125] on button "B. 45380" at bounding box center [222, 120] width 259 height 19
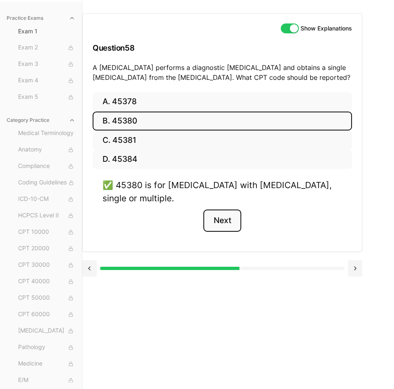
click at [229, 215] on button "Next" at bounding box center [221, 220] width 37 height 22
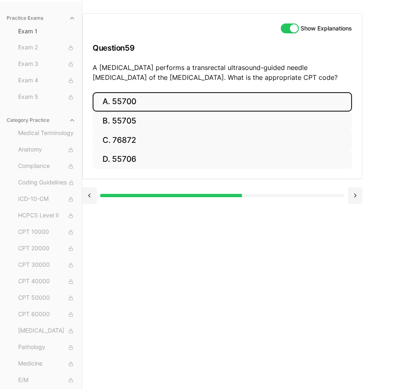
click at [276, 96] on button "A. 55700" at bounding box center [222, 101] width 259 height 19
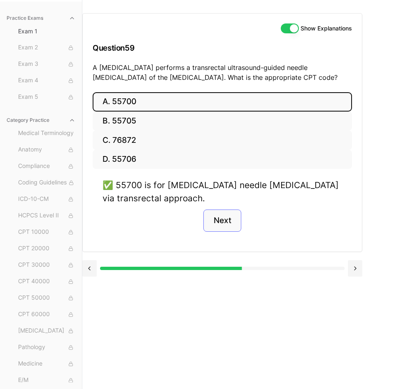
click at [232, 216] on button "Next" at bounding box center [221, 220] width 37 height 22
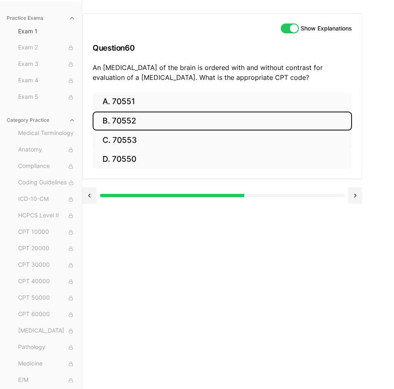
click at [217, 125] on button "B. 70552" at bounding box center [222, 120] width 259 height 19
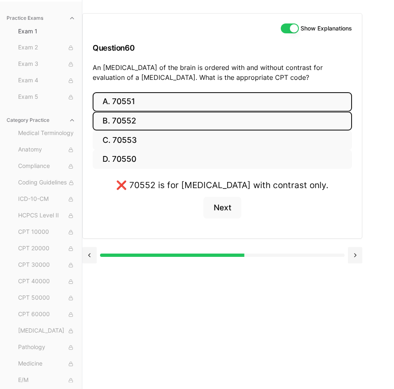
click at [207, 103] on button "A. 70551" at bounding box center [222, 101] width 259 height 19
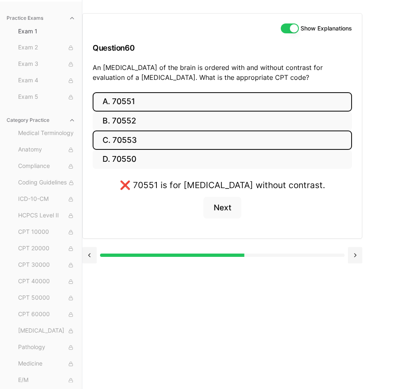
click at [213, 131] on button "C. 70553" at bounding box center [222, 139] width 259 height 19
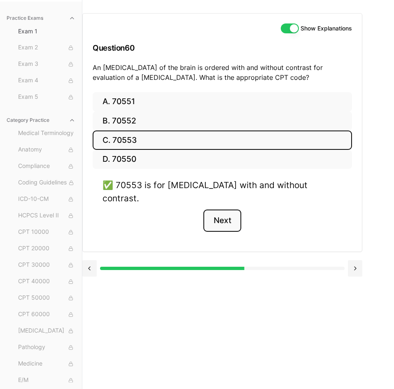
click at [232, 209] on button "Next" at bounding box center [221, 220] width 37 height 22
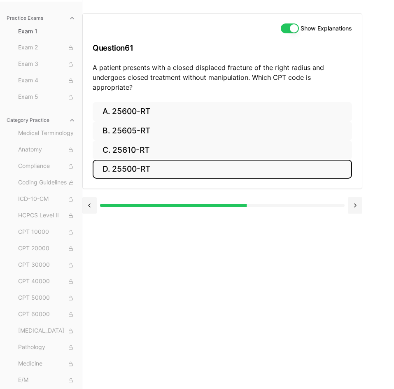
click at [257, 162] on button "D. 25500-RT" at bounding box center [222, 169] width 259 height 19
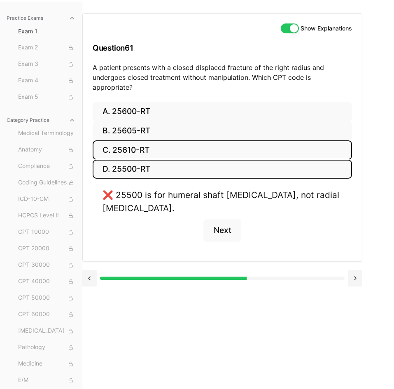
click at [227, 141] on button "C. 25610-RT" at bounding box center [222, 149] width 259 height 19
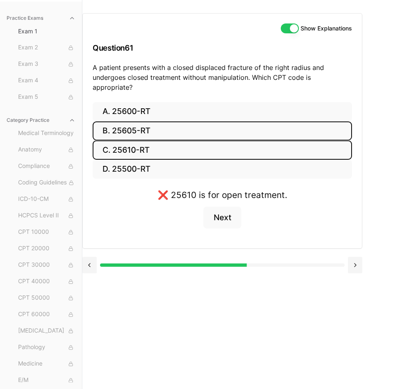
click at [215, 127] on button "B. 25605-RT" at bounding box center [222, 130] width 259 height 19
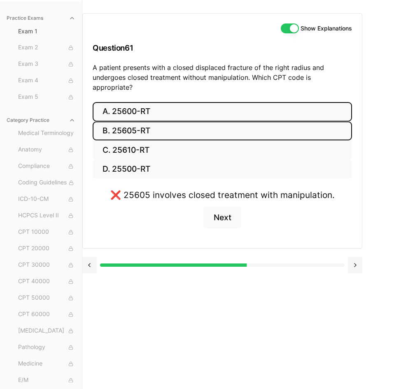
click at [211, 109] on button "A. 25600-RT" at bounding box center [222, 111] width 259 height 19
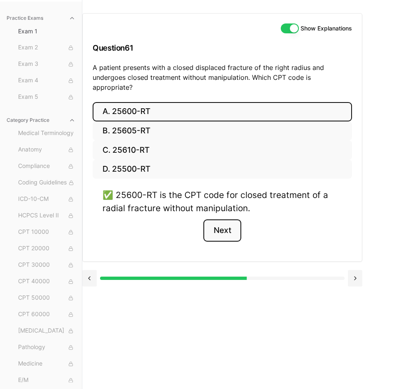
click at [222, 220] on button "Next" at bounding box center [221, 230] width 37 height 22
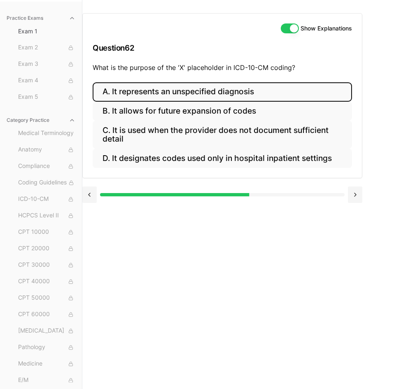
click at [273, 97] on button "A. It represents an unspecified diagnosis" at bounding box center [222, 91] width 259 height 19
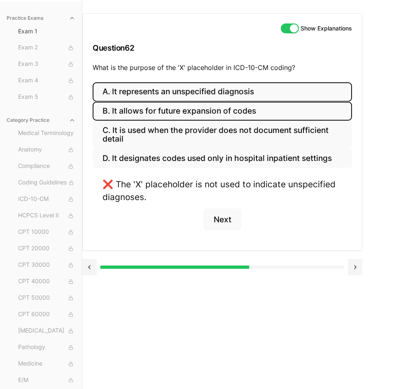
click at [275, 108] on button "B. It allows for future expansion of codes" at bounding box center [222, 111] width 259 height 19
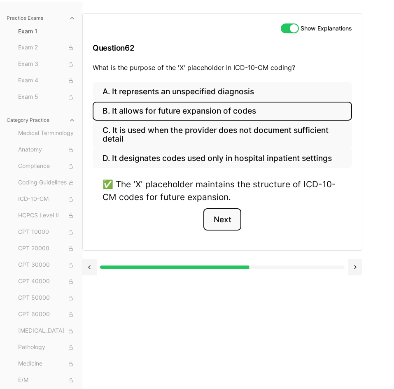
click at [235, 220] on button "Next" at bounding box center [221, 219] width 37 height 22
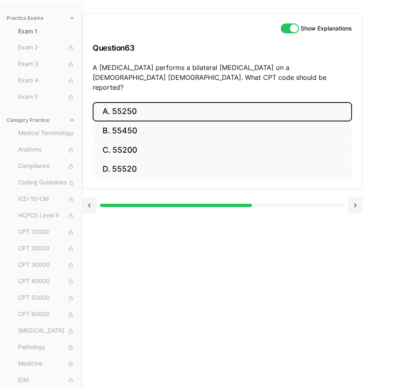
click at [299, 102] on button "A. 55250" at bounding box center [222, 111] width 259 height 19
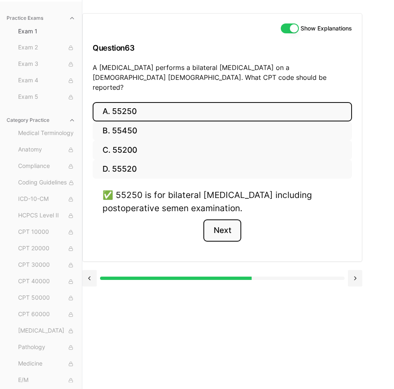
click at [224, 227] on button "Next" at bounding box center [221, 230] width 37 height 22
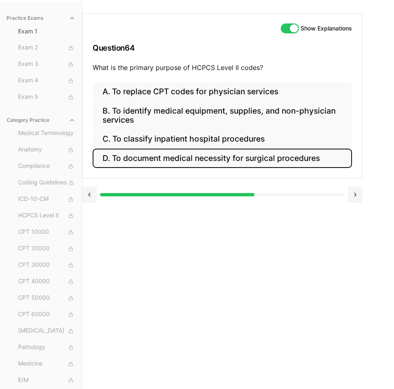
click at [344, 160] on button "D. To document medical necessity for surgical procedures" at bounding box center [222, 157] width 259 height 19
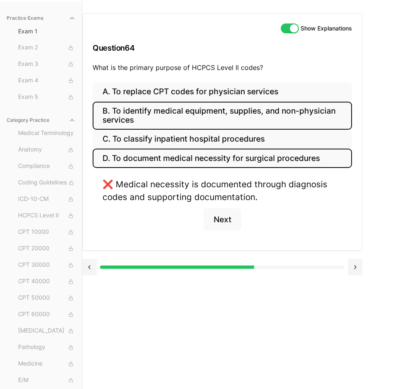
click at [294, 119] on button "B. To identify medical equipment, supplies, and non-physician services" at bounding box center [222, 116] width 259 height 28
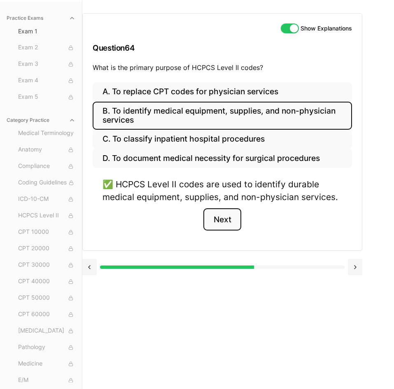
click at [233, 218] on button "Next" at bounding box center [221, 219] width 37 height 22
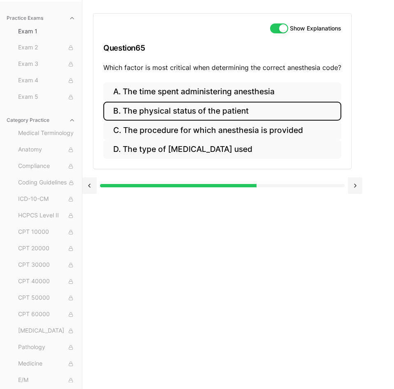
click at [208, 107] on button "B. The physical status of the patient" at bounding box center [222, 111] width 238 height 19
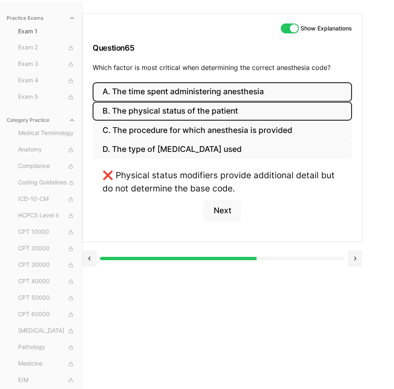
click at [204, 97] on button "A. The time spent administering anesthesia" at bounding box center [222, 91] width 259 height 19
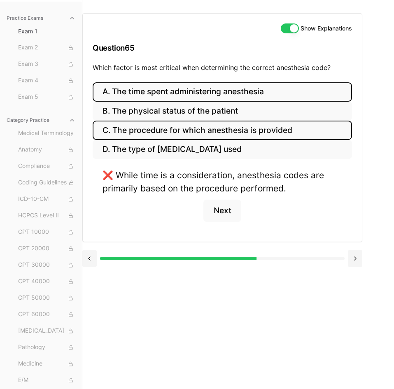
click at [204, 129] on button "C. The procedure for which anesthesia is provided" at bounding box center [222, 129] width 259 height 19
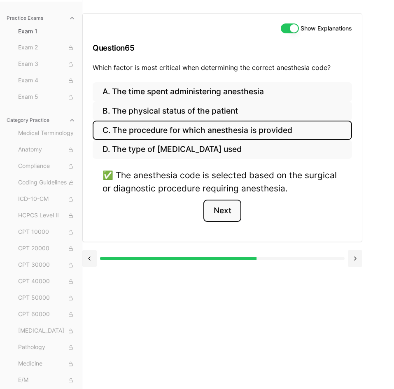
click at [223, 209] on button "Next" at bounding box center [221, 210] width 37 height 22
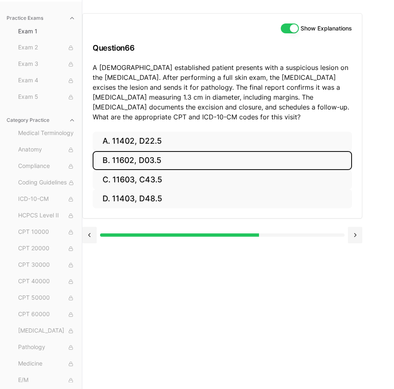
click at [200, 167] on button "B. 11602, D03.5" at bounding box center [222, 160] width 259 height 19
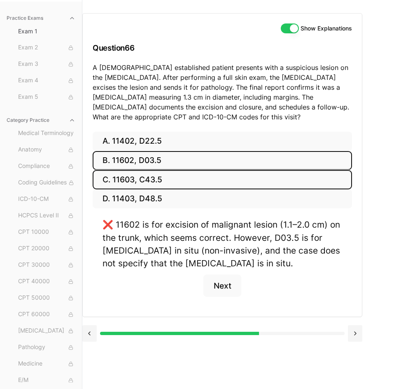
click at [200, 174] on button "C. 11603, C43.5" at bounding box center [222, 179] width 259 height 19
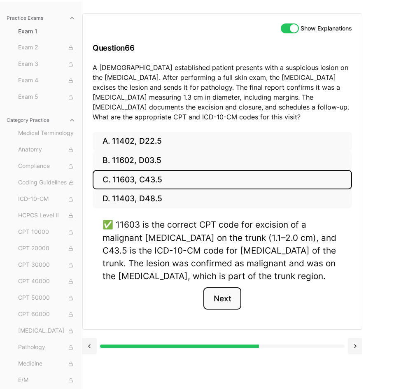
click at [215, 307] on button "Next" at bounding box center [221, 298] width 37 height 22
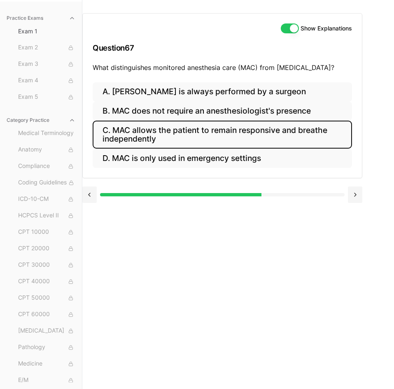
click at [345, 134] on button "C. MAC allows the patient to remain responsive and breathe independently" at bounding box center [222, 134] width 259 height 28
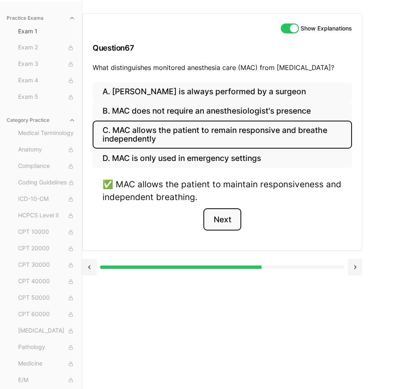
click at [215, 224] on button "Next" at bounding box center [221, 219] width 37 height 22
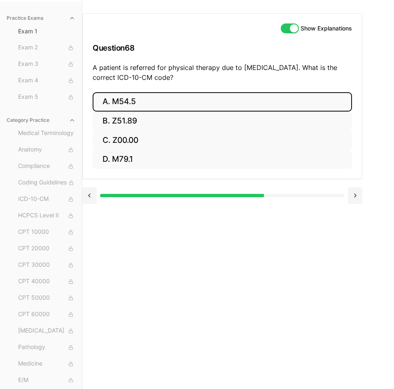
click at [147, 110] on button "A. M54.5" at bounding box center [222, 101] width 259 height 19
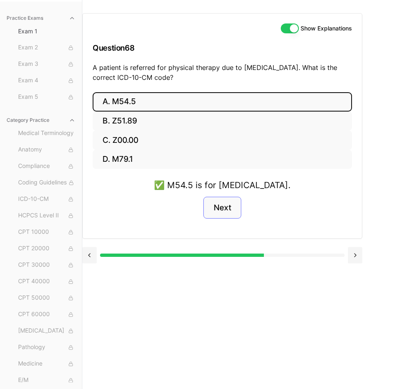
click at [233, 208] on button "Next" at bounding box center [221, 208] width 37 height 22
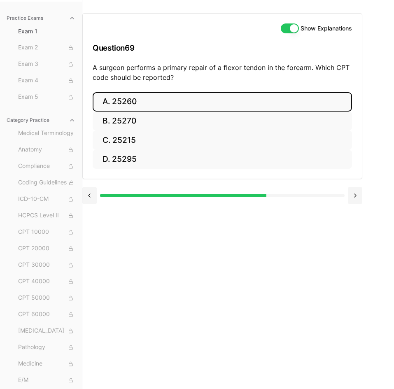
click at [151, 107] on button "A. 25260" at bounding box center [222, 101] width 259 height 19
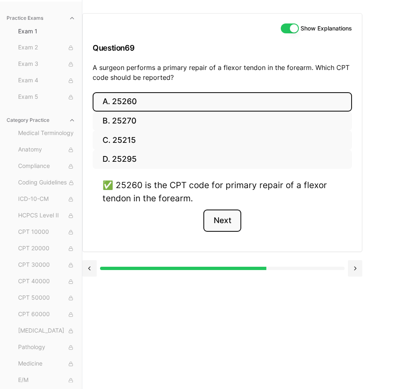
click at [223, 213] on button "Next" at bounding box center [221, 220] width 37 height 22
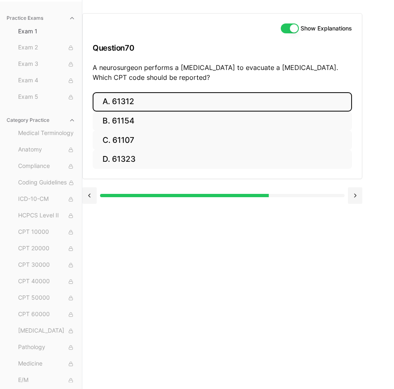
click at [320, 97] on button "A. 61312" at bounding box center [222, 101] width 259 height 19
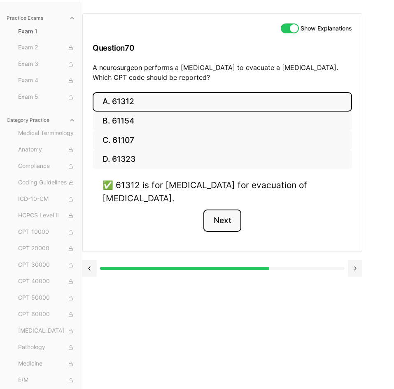
click at [229, 211] on button "Next" at bounding box center [221, 220] width 37 height 22
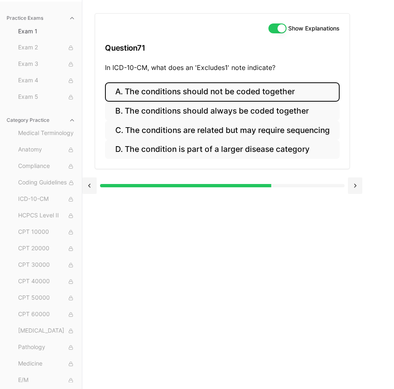
click at [301, 90] on button "A. The conditions should not be coded together" at bounding box center [222, 91] width 234 height 19
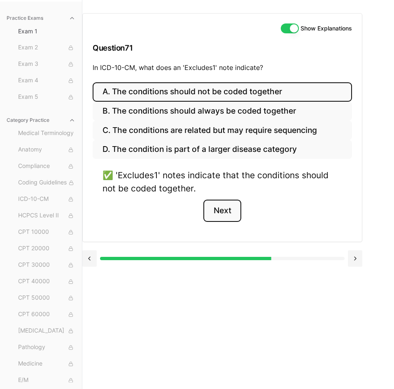
click at [224, 219] on button "Next" at bounding box center [221, 210] width 37 height 22
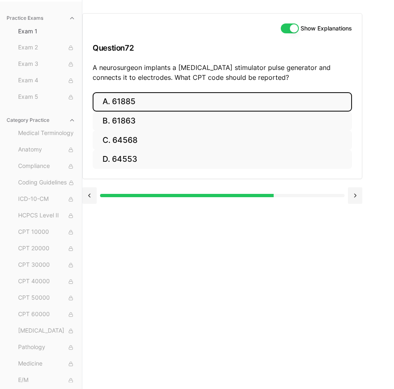
click at [170, 102] on button "A. 61885" at bounding box center [222, 101] width 259 height 19
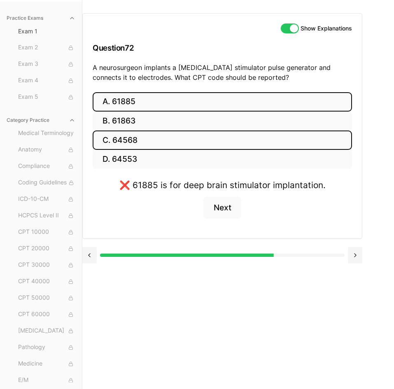
click at [282, 133] on button "C. 64568" at bounding box center [222, 139] width 259 height 19
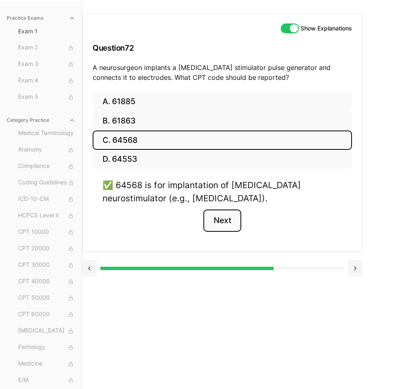
click at [231, 222] on button "Next" at bounding box center [221, 220] width 37 height 22
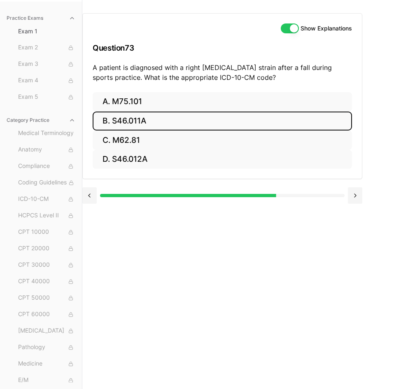
click at [290, 116] on button "B. S46.011A" at bounding box center [222, 120] width 259 height 19
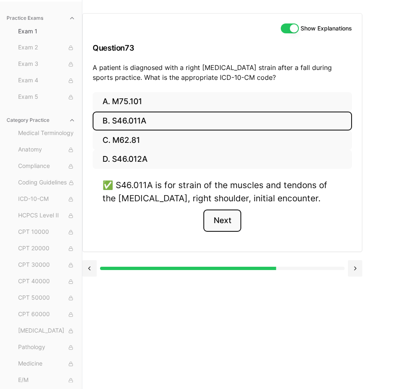
click at [227, 222] on button "Next" at bounding box center [221, 220] width 37 height 22
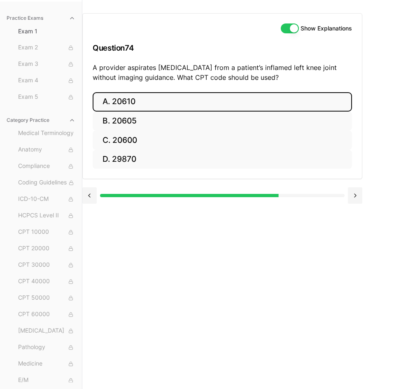
click at [169, 104] on button "A. 20610" at bounding box center [222, 101] width 259 height 19
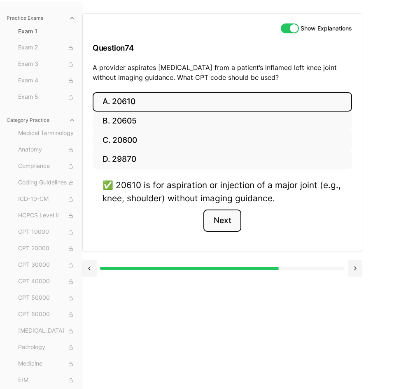
click at [220, 220] on button "Next" at bounding box center [221, 220] width 37 height 22
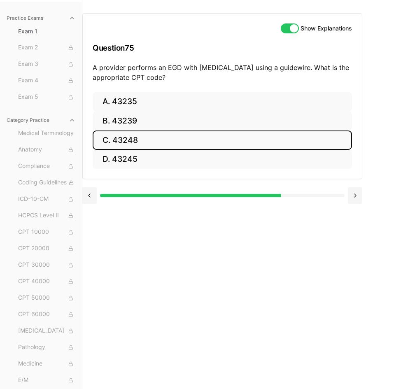
click at [195, 145] on button "C. 43248" at bounding box center [222, 139] width 259 height 19
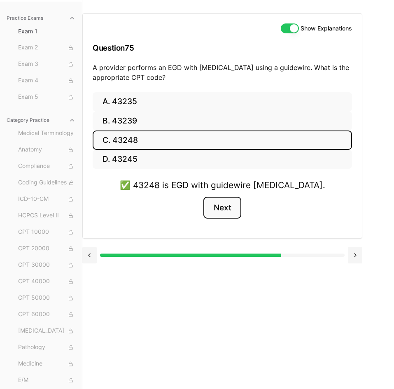
click at [220, 206] on button "Next" at bounding box center [221, 208] width 37 height 22
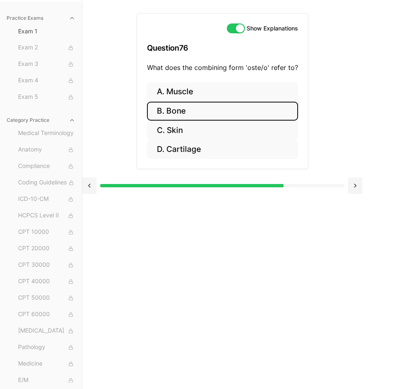
click at [200, 105] on button "B. Bone" at bounding box center [222, 111] width 151 height 19
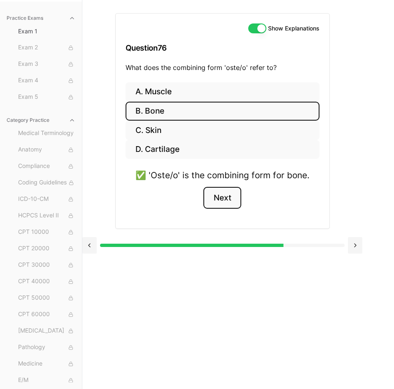
click at [215, 194] on button "Next" at bounding box center [221, 198] width 37 height 22
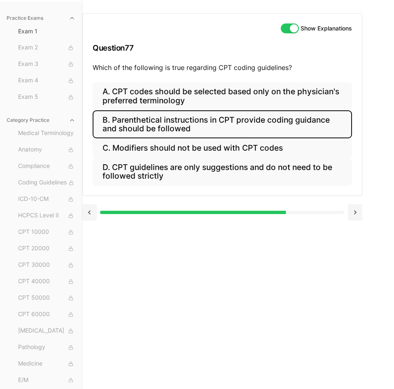
click at [292, 124] on button "B. Parenthetical instructions in CPT provide coding guidance and should be foll…" at bounding box center [222, 124] width 259 height 28
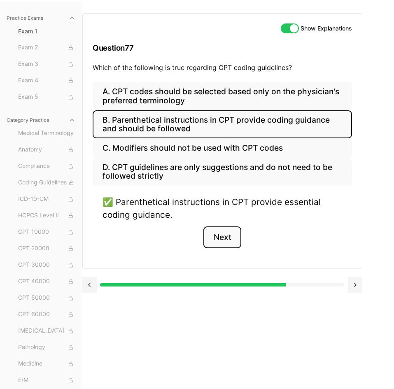
click at [221, 240] on button "Next" at bounding box center [221, 237] width 37 height 22
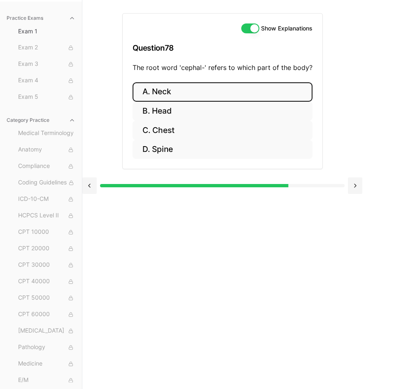
click at [196, 93] on button "A. Neck" at bounding box center [222, 91] width 180 height 19
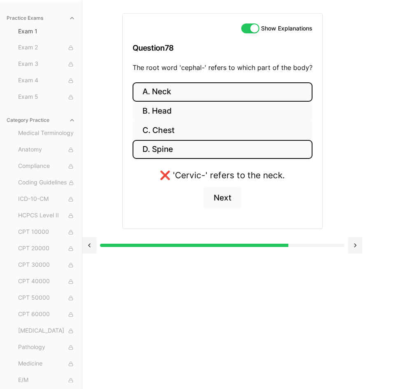
click at [196, 147] on button "D. Spine" at bounding box center [222, 149] width 180 height 19
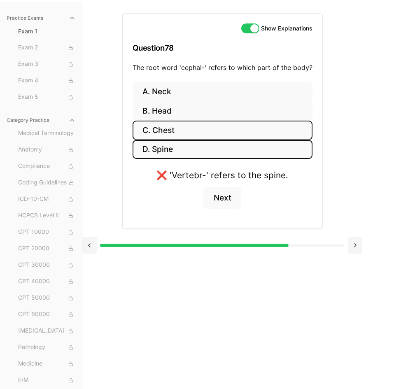
click at [192, 128] on button "C. Chest" at bounding box center [222, 129] width 180 height 19
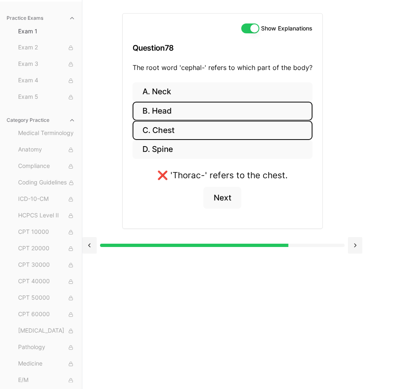
click at [190, 117] on button "B. Head" at bounding box center [222, 111] width 180 height 19
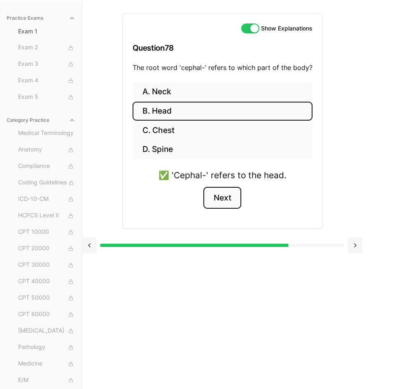
click at [217, 195] on button "Next" at bounding box center [221, 198] width 37 height 22
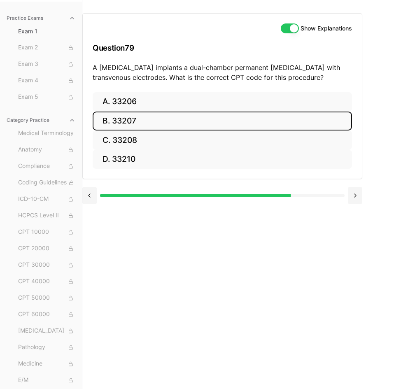
click at [234, 119] on button "B. 33207" at bounding box center [222, 120] width 259 height 19
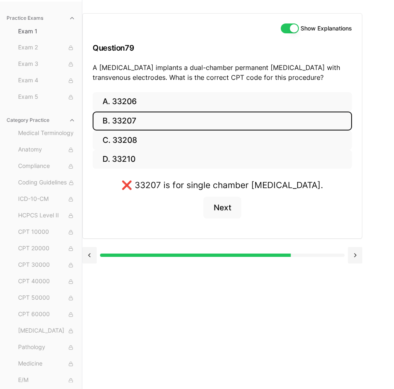
click at [234, 129] on button "B. 33207" at bounding box center [222, 120] width 259 height 19
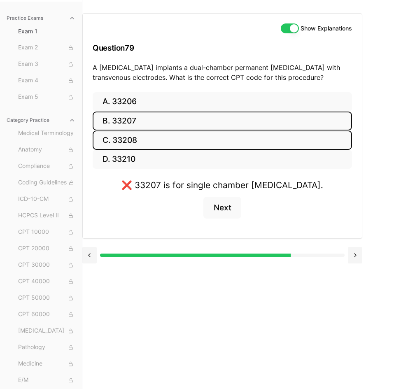
click at [235, 137] on button "C. 33208" at bounding box center [222, 139] width 259 height 19
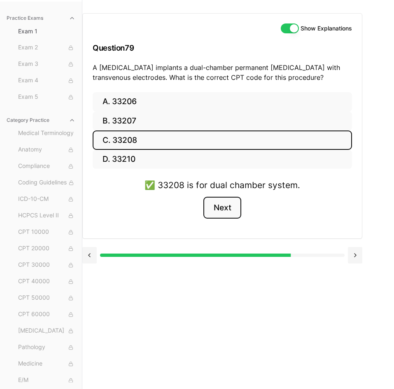
click at [225, 215] on button "Next" at bounding box center [221, 208] width 37 height 22
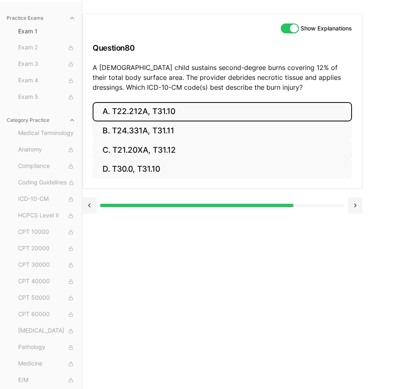
click at [151, 120] on button "A. T22.212A, T31.10" at bounding box center [222, 111] width 259 height 19
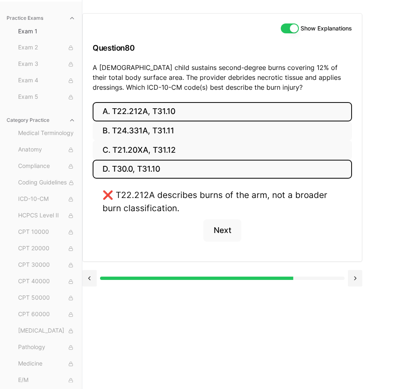
click at [161, 173] on button "D. T30.0, T31.10" at bounding box center [222, 169] width 259 height 19
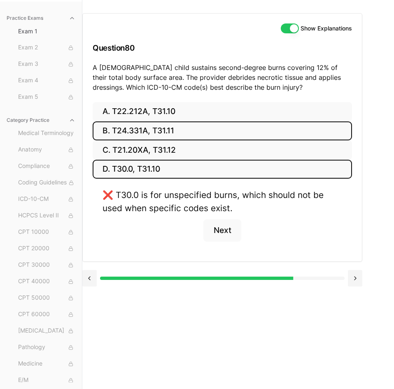
click at [167, 134] on button "B. T24.331A, T31.11" at bounding box center [222, 130] width 259 height 19
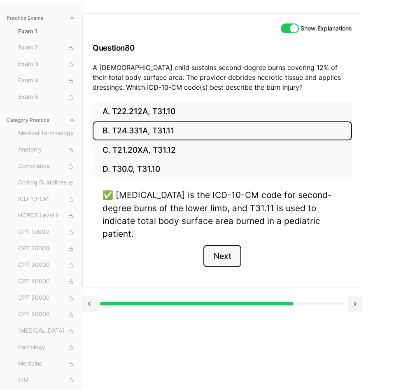
click at [218, 247] on button "Next" at bounding box center [221, 256] width 37 height 22
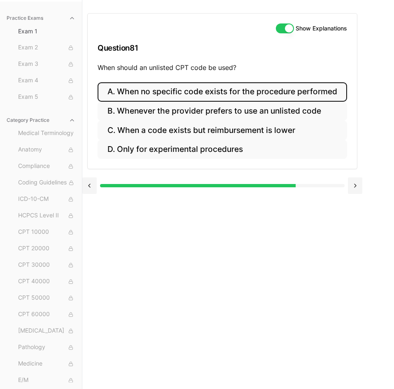
click at [294, 87] on button "A. When no specific code exists for the procedure performed" at bounding box center [221, 91] width 249 height 19
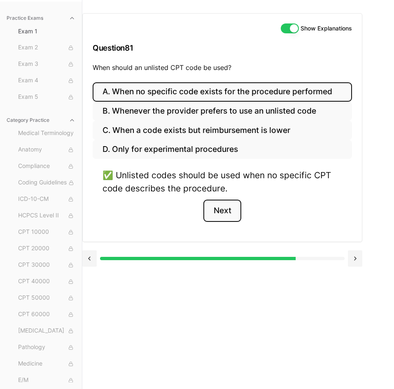
click at [235, 214] on button "Next" at bounding box center [221, 210] width 37 height 22
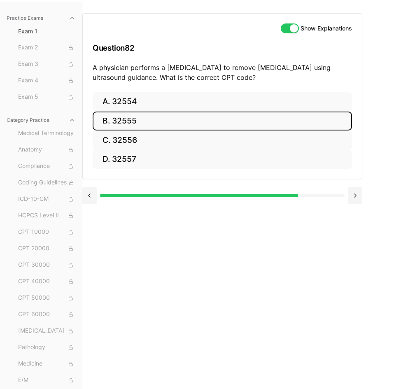
click at [181, 126] on button "B. 32555" at bounding box center [222, 120] width 259 height 19
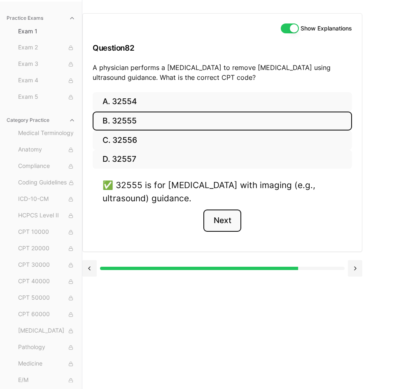
click at [214, 213] on button "Next" at bounding box center [221, 220] width 37 height 22
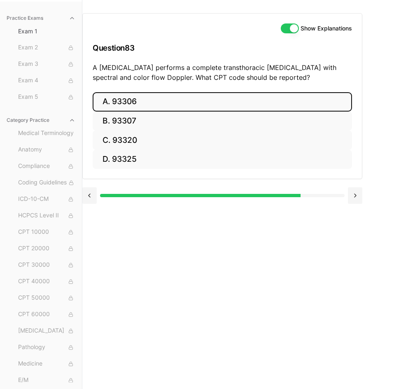
click at [174, 99] on button "A. 93306" at bounding box center [222, 101] width 259 height 19
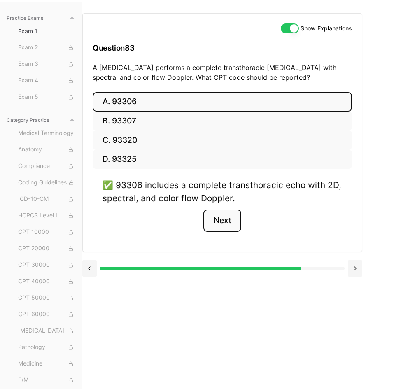
click at [221, 222] on button "Next" at bounding box center [221, 220] width 37 height 22
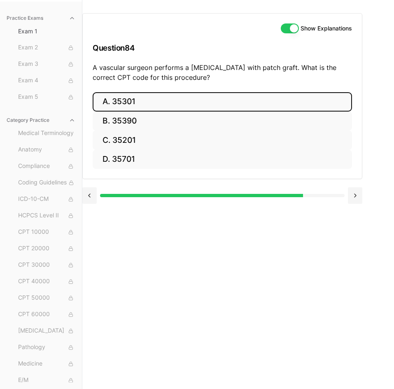
click at [135, 104] on button "A. 35301" at bounding box center [222, 101] width 259 height 19
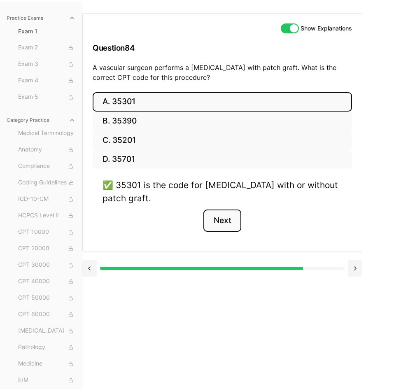
click at [205, 217] on button "Next" at bounding box center [221, 220] width 37 height 22
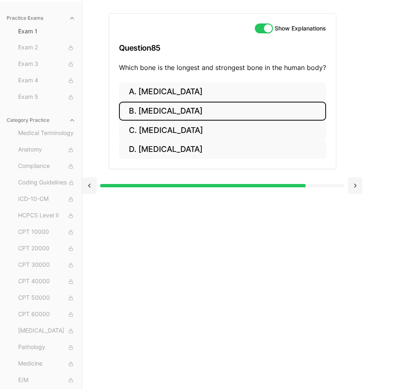
click at [221, 113] on button "B. [MEDICAL_DATA]" at bounding box center [222, 111] width 207 height 19
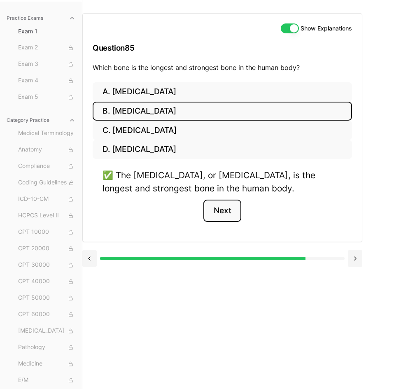
click at [217, 216] on button "Next" at bounding box center [221, 210] width 37 height 22
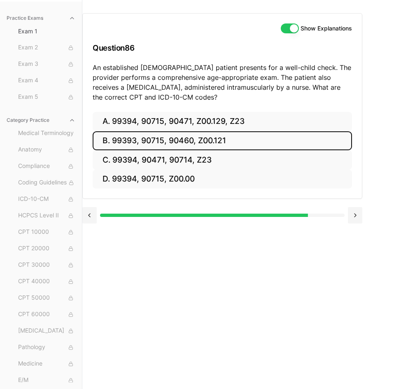
click at [163, 141] on button "B. 99393, 90715, 90460, Z00.121" at bounding box center [222, 140] width 259 height 19
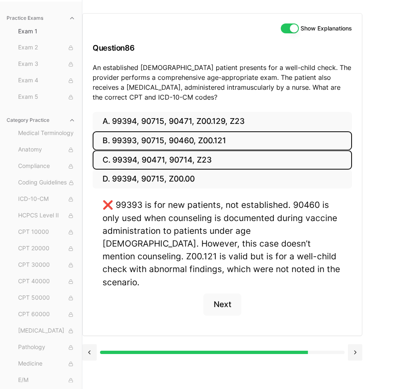
click at [170, 161] on button "C. 99394, 90471, 90714, Z23" at bounding box center [222, 159] width 259 height 19
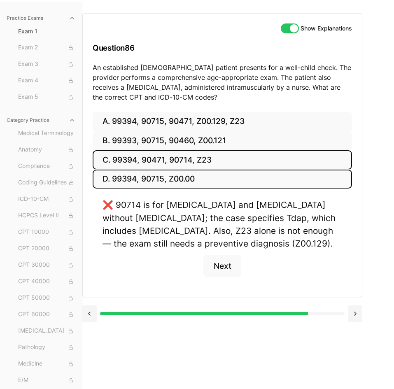
click at [171, 176] on button "D. 99394, 90715, Z00.00" at bounding box center [222, 178] width 259 height 19
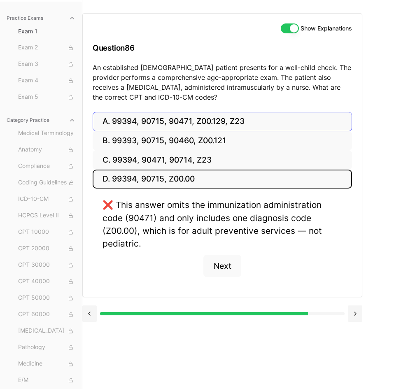
click at [167, 129] on button "A. 99394, 90715, 90471, Z00.129, Z23" at bounding box center [222, 121] width 259 height 19
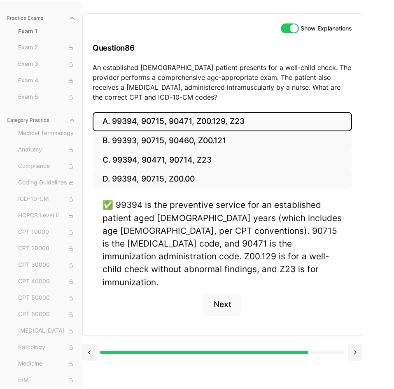
click at [167, 129] on button "A. 99394, 90715, 90471, Z00.129, Z23" at bounding box center [222, 121] width 259 height 19
click at [213, 293] on button "Next" at bounding box center [221, 304] width 37 height 22
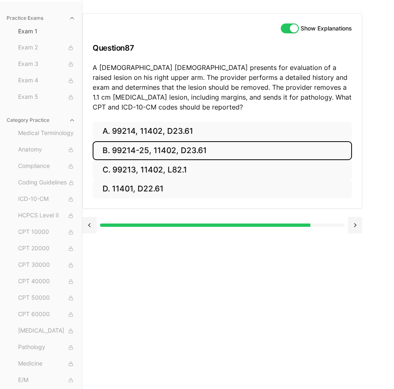
click at [177, 156] on button "B. 99214-25, 11402, D23.61" at bounding box center [222, 150] width 259 height 19
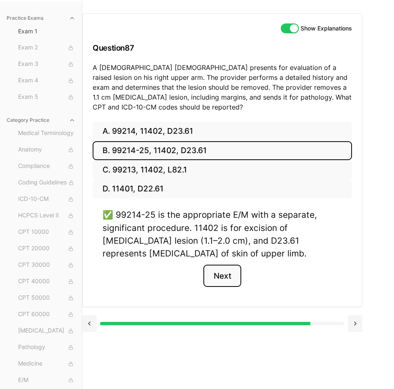
click at [210, 270] on button "Next" at bounding box center [221, 275] width 37 height 22
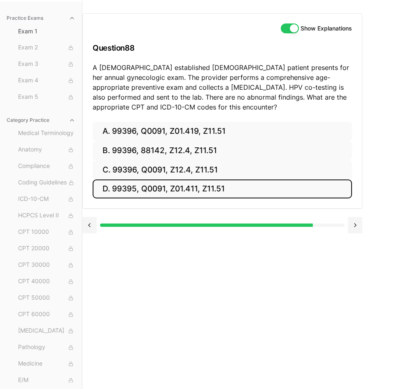
click at [225, 193] on button "D. 99395, Q0091, Z01.411, Z11.51" at bounding box center [222, 188] width 259 height 19
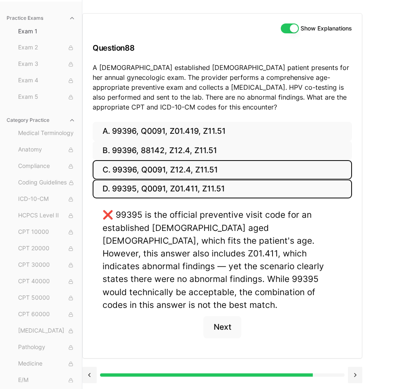
click at [217, 162] on button "C. 99396, Q0091, Z12.4, Z11.51" at bounding box center [222, 169] width 259 height 19
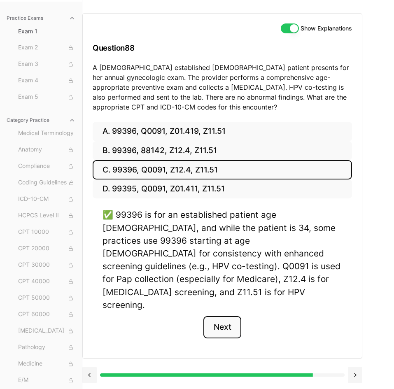
click at [231, 316] on button "Next" at bounding box center [221, 327] width 37 height 22
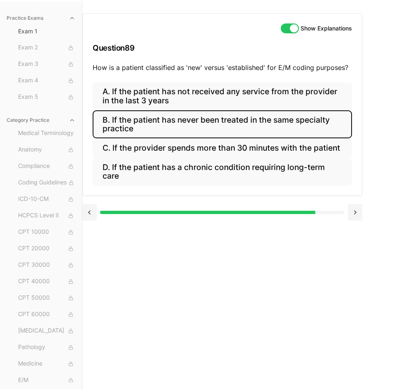
click at [207, 123] on button "B. If the patient has never been treated in the same specialty practice" at bounding box center [222, 124] width 259 height 28
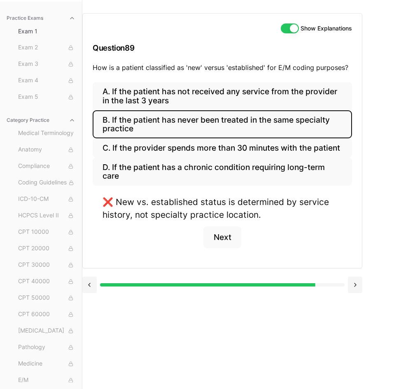
click at [226, 81] on div "Show Explanations Question 89 How is a patient classified as 'new' versus 'esta…" at bounding box center [222, 48] width 279 height 69
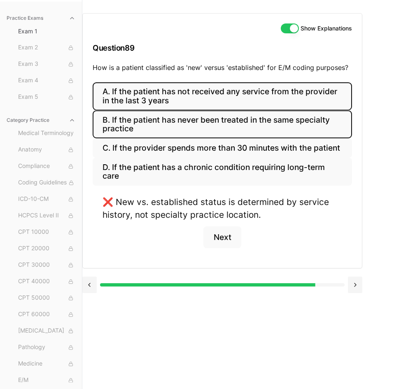
click at [228, 100] on button "A. If the patient has not received any service from the provider in the last 3 …" at bounding box center [222, 96] width 259 height 28
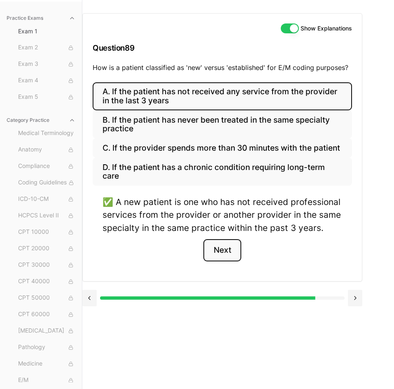
click at [225, 252] on button "Next" at bounding box center [221, 250] width 37 height 22
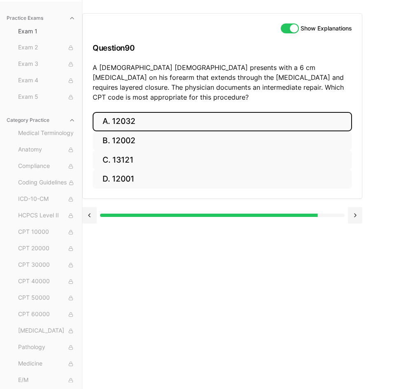
click at [196, 112] on button "A. 12032" at bounding box center [222, 121] width 259 height 19
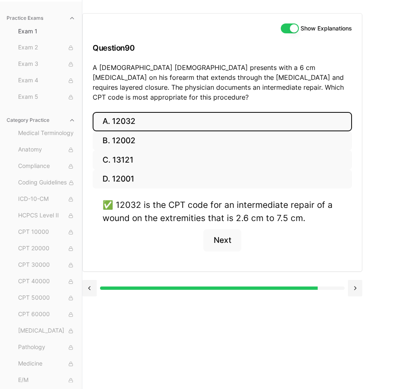
click at [196, 112] on button "A. 12032" at bounding box center [222, 121] width 259 height 19
click at [221, 239] on button "Next" at bounding box center [221, 240] width 37 height 22
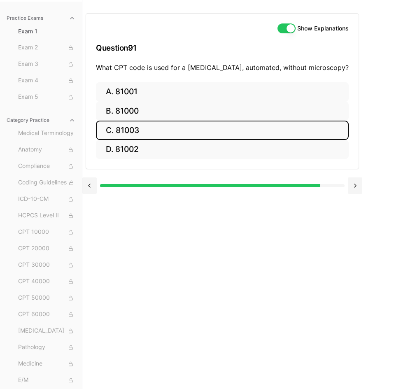
click at [150, 133] on button "C. 81003" at bounding box center [222, 129] width 252 height 19
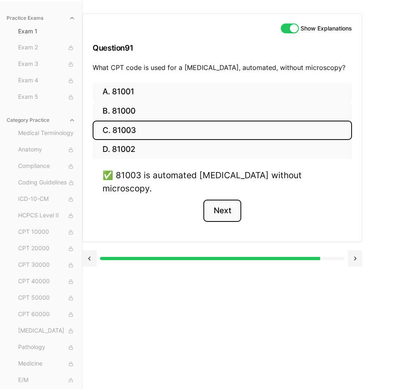
click at [213, 202] on button "Next" at bounding box center [221, 210] width 37 height 22
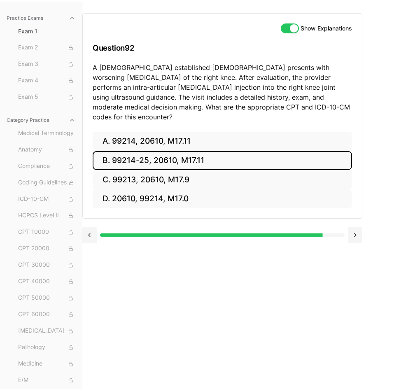
click at [160, 151] on button "B. 99214-25, 20610, M17.11" at bounding box center [222, 160] width 259 height 19
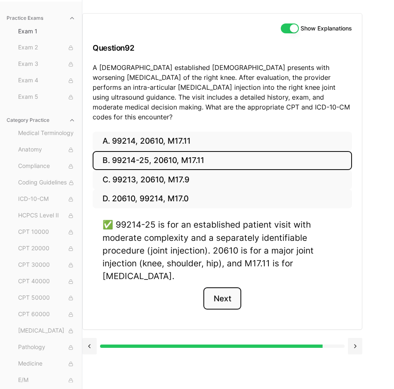
click at [216, 290] on button "Next" at bounding box center [221, 298] width 37 height 22
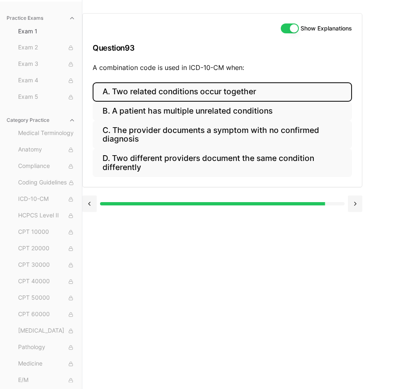
click at [185, 97] on button "A. Two related conditions occur together" at bounding box center [222, 91] width 259 height 19
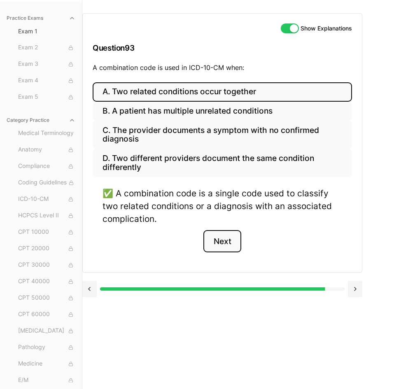
click at [223, 243] on button "Next" at bounding box center [221, 241] width 37 height 22
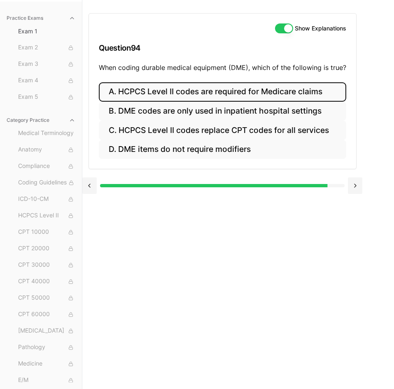
click at [195, 96] on button "A. HCPCS Level II codes are required for Medicare claims" at bounding box center [222, 91] width 247 height 19
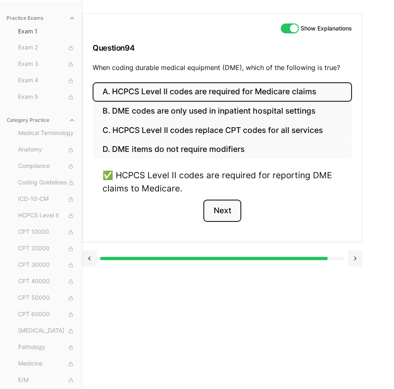
click at [214, 205] on button "Next" at bounding box center [221, 210] width 37 height 22
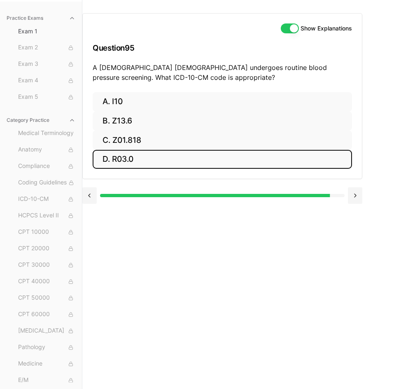
click at [148, 161] on button "D. R03.0" at bounding box center [222, 159] width 259 height 19
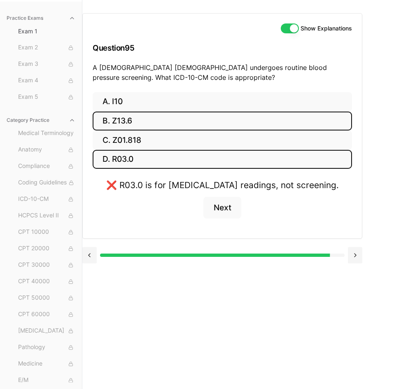
click at [148, 122] on button "B. Z13.6" at bounding box center [222, 120] width 259 height 19
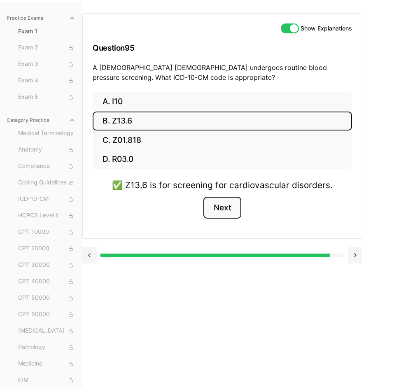
click at [214, 213] on button "Next" at bounding box center [221, 208] width 37 height 22
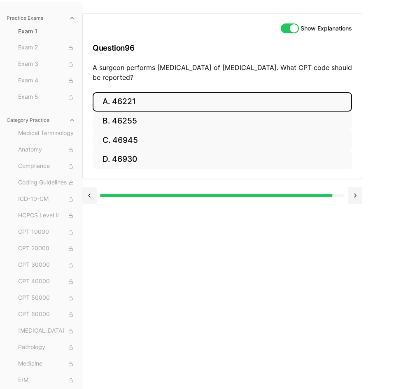
click at [317, 100] on button "A. 46221" at bounding box center [222, 101] width 259 height 19
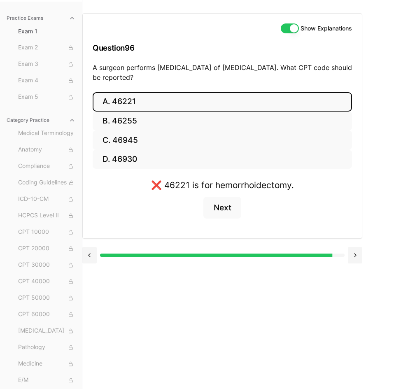
click at [309, 107] on button "A. 46221" at bounding box center [222, 101] width 259 height 19
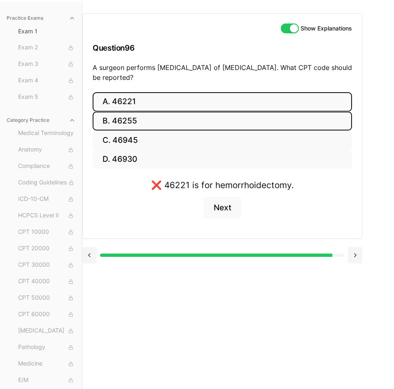
click at [300, 117] on button "B. 46255" at bounding box center [222, 120] width 259 height 19
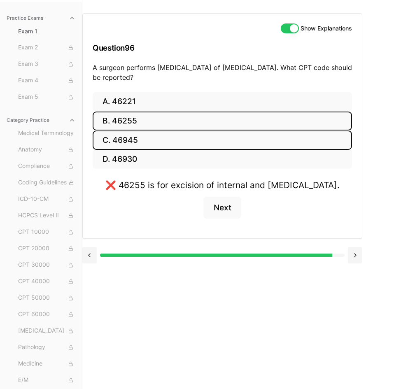
click at [293, 137] on button "C. 46945" at bounding box center [222, 139] width 259 height 19
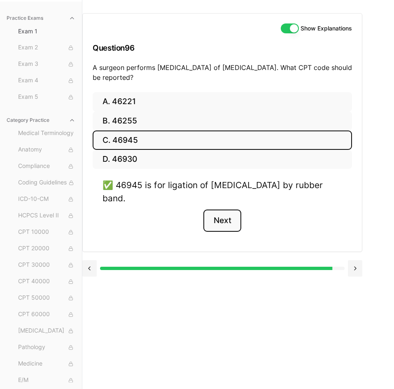
click at [222, 213] on button "Next" at bounding box center [221, 220] width 37 height 22
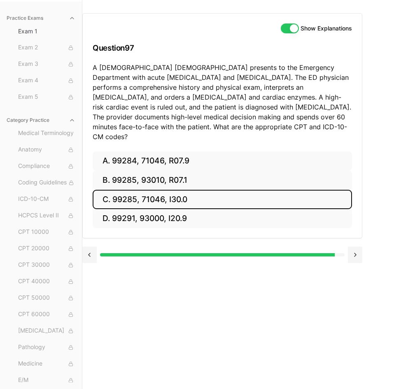
click at [232, 190] on button "C. 99285, 71046, I30.0" at bounding box center [222, 199] width 259 height 19
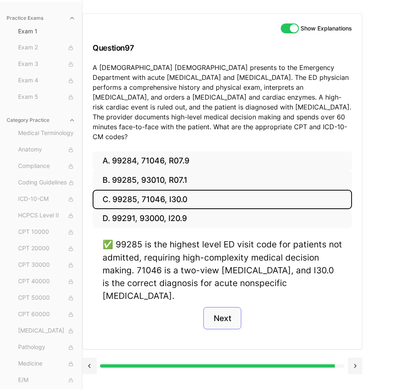
click at [223, 307] on button "Next" at bounding box center [221, 318] width 37 height 22
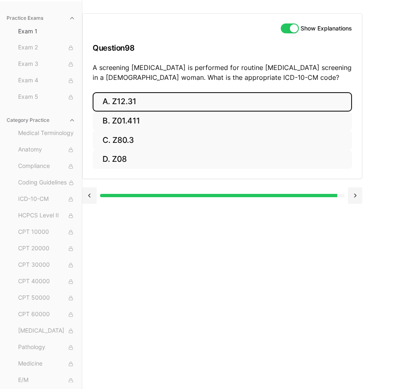
click at [232, 101] on button "A. Z12.31" at bounding box center [222, 101] width 259 height 19
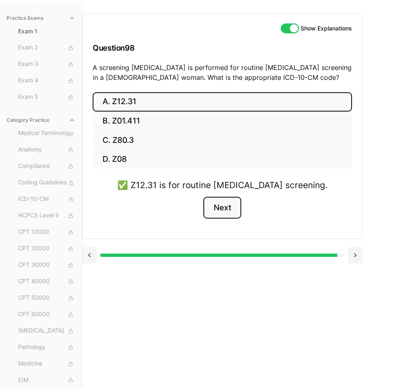
click at [238, 209] on button "Next" at bounding box center [221, 208] width 37 height 22
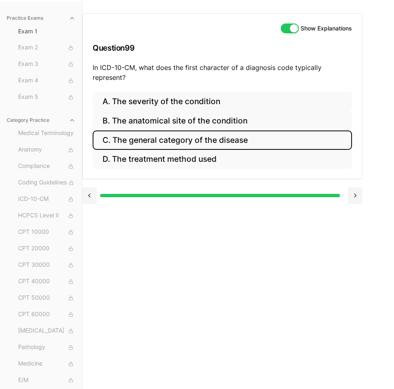
click at [242, 142] on button "C. The general category of the disease" at bounding box center [222, 139] width 259 height 19
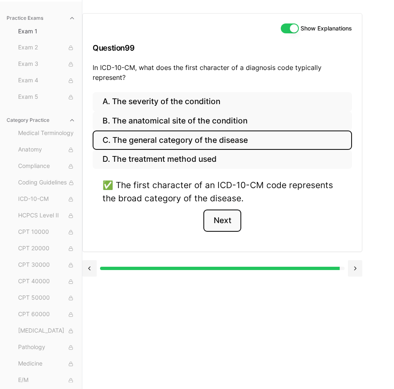
click at [234, 219] on button "Next" at bounding box center [221, 220] width 37 height 22
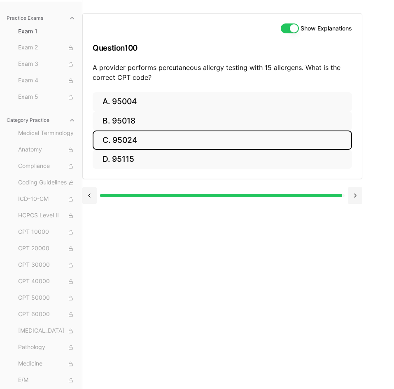
click at [255, 138] on button "C. 95024" at bounding box center [222, 139] width 259 height 19
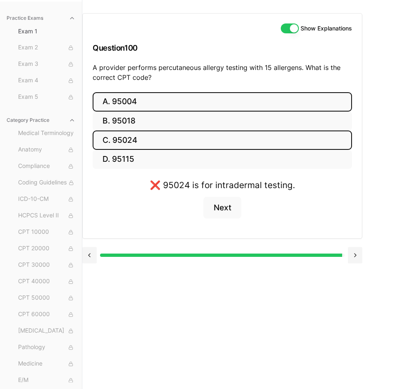
click at [249, 106] on button "A. 95004" at bounding box center [222, 101] width 259 height 19
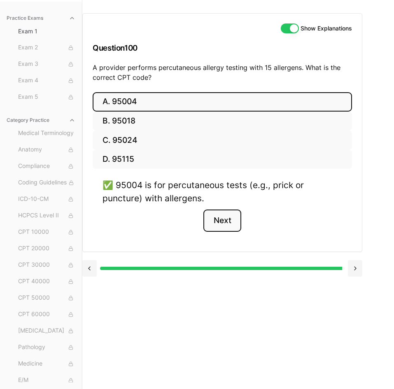
click at [234, 218] on button "Next" at bounding box center [221, 220] width 37 height 22
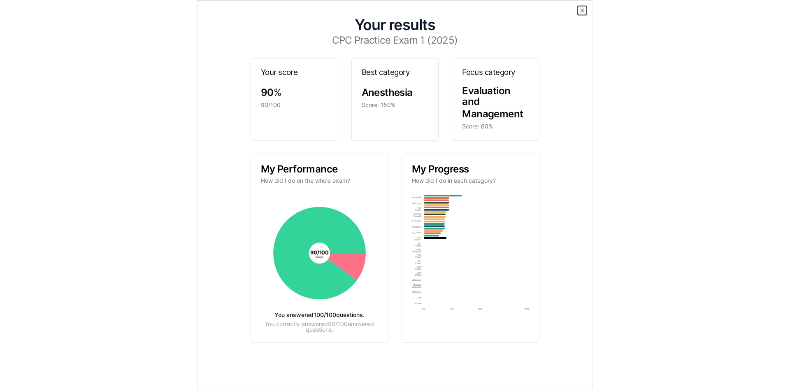
scroll to position [76, 0]
